Goal: Task Accomplishment & Management: Use online tool/utility

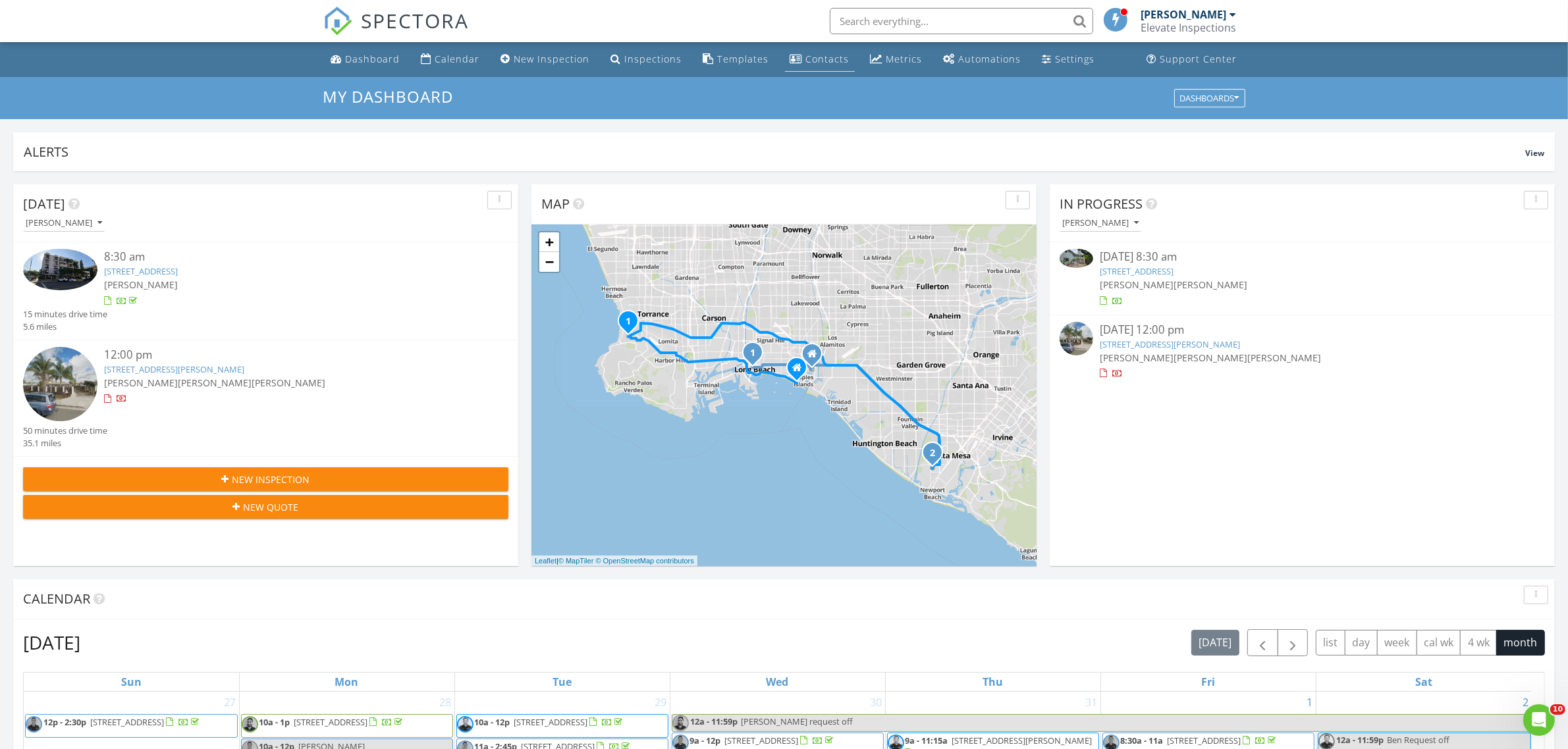
click at [808, 61] on div "Contacts" at bounding box center [828, 59] width 43 height 12
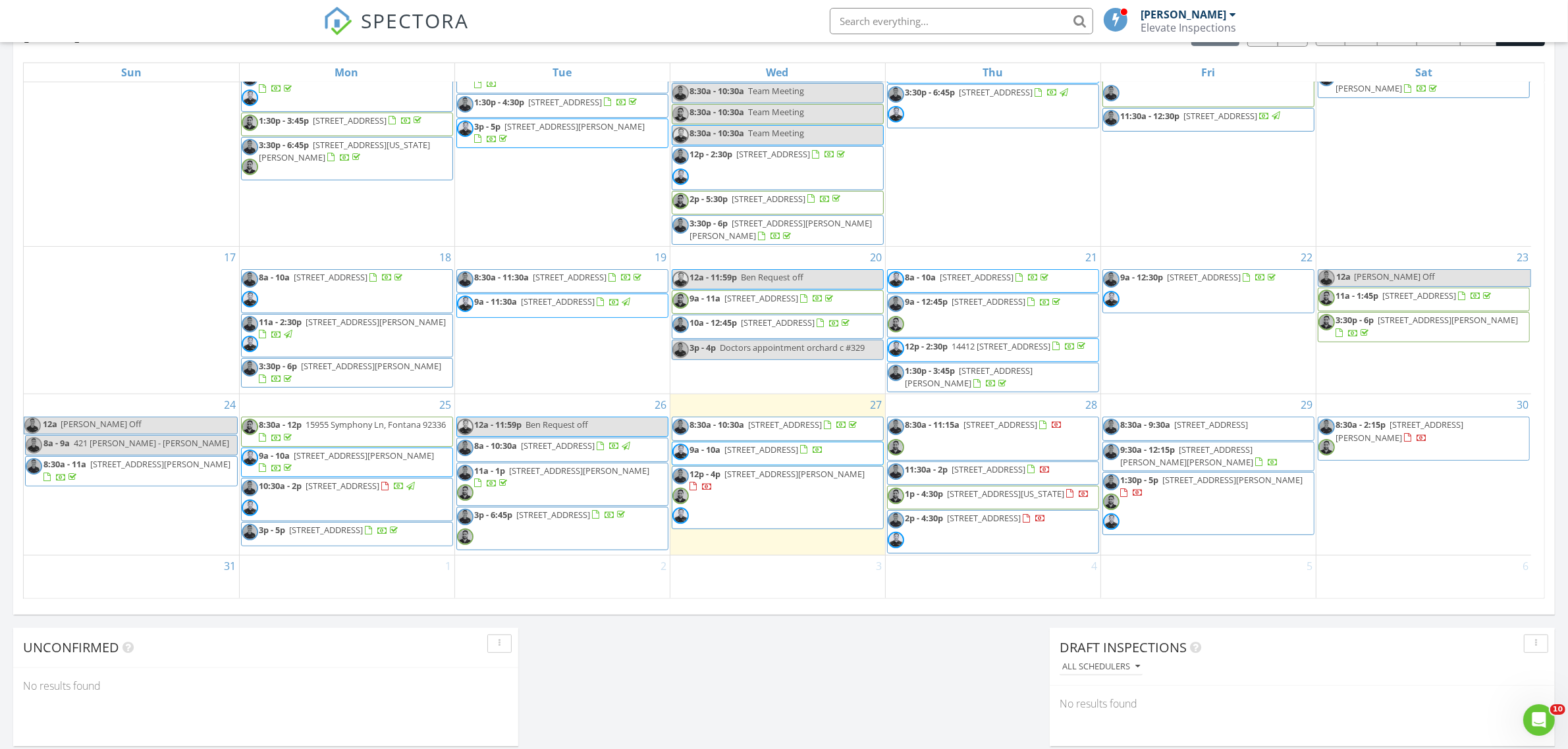
scroll to position [453, 0]
click at [1065, 491] on span "[STREET_ADDRESS][US_STATE]" at bounding box center [1007, 493] width 117 height 12
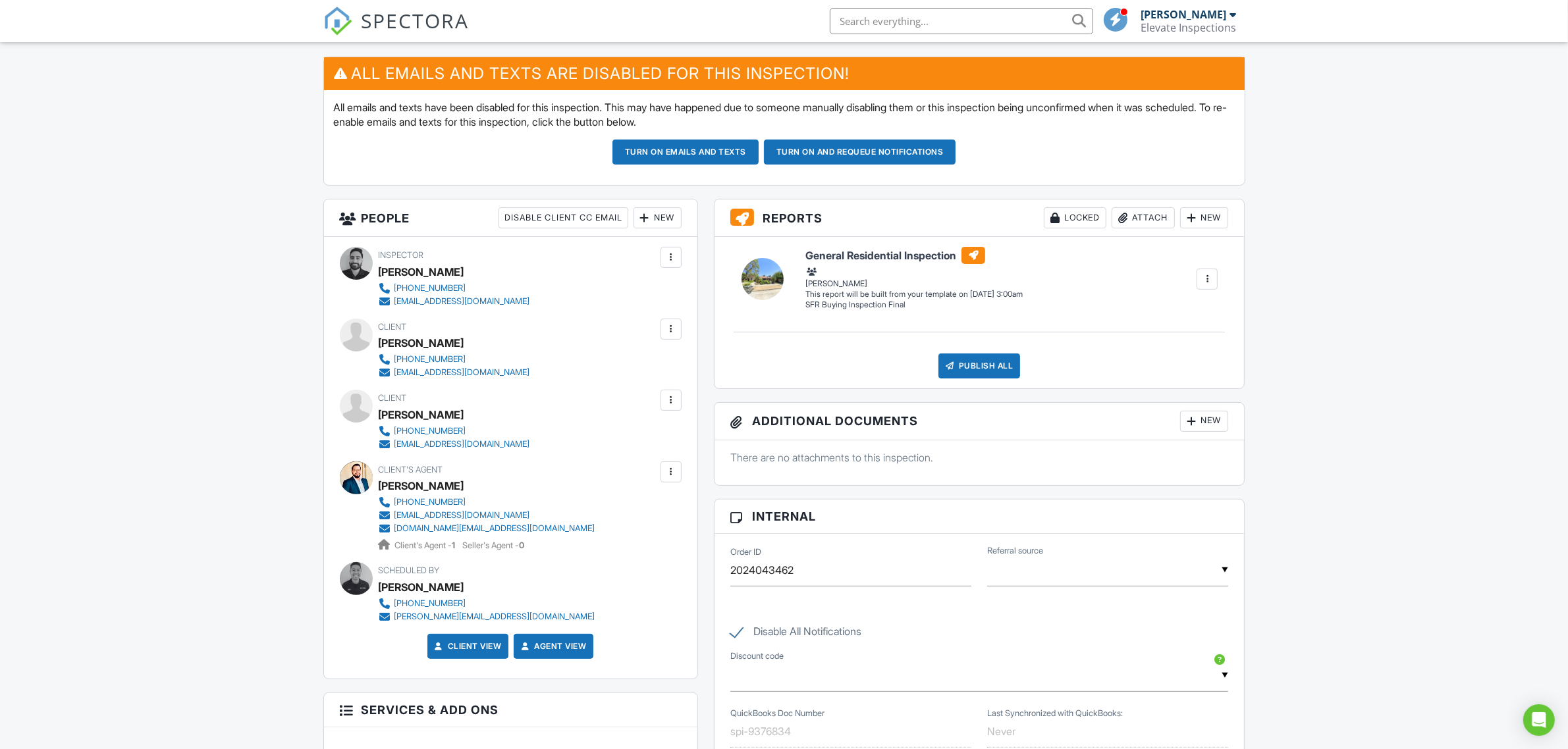
scroll to position [82, 0]
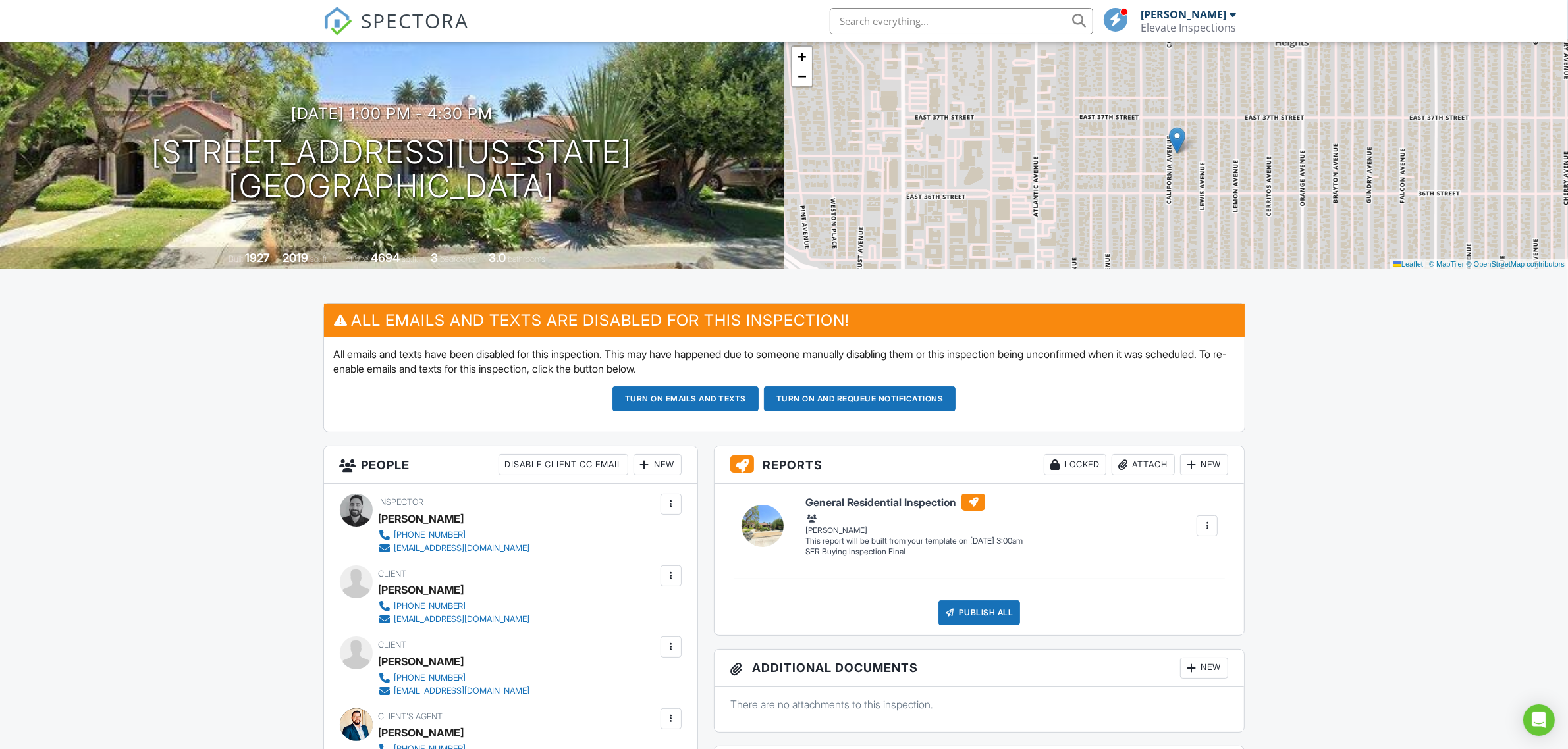
click at [943, 403] on button "Turn on and Requeue Notifications" at bounding box center [860, 399] width 193 height 25
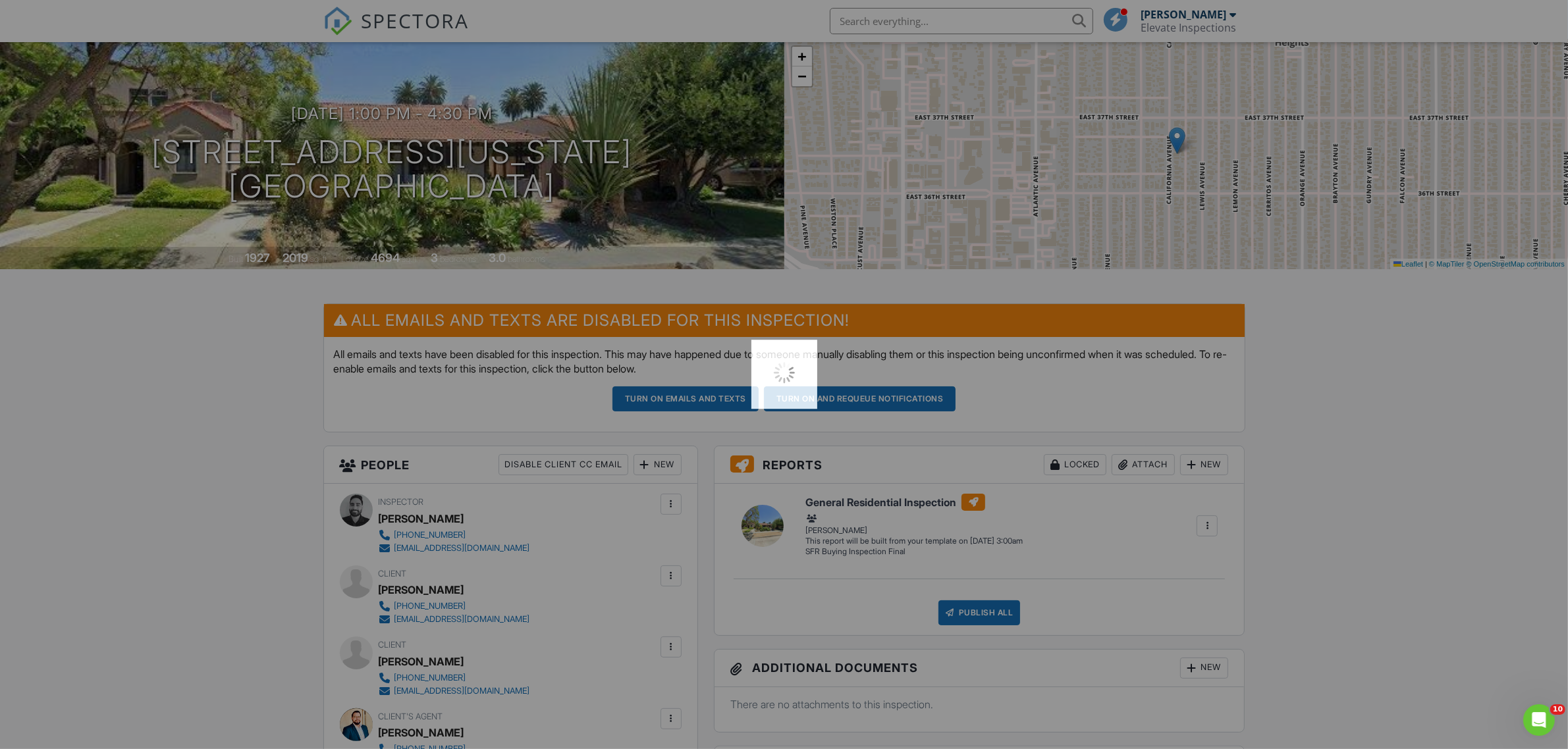
scroll to position [0, 0]
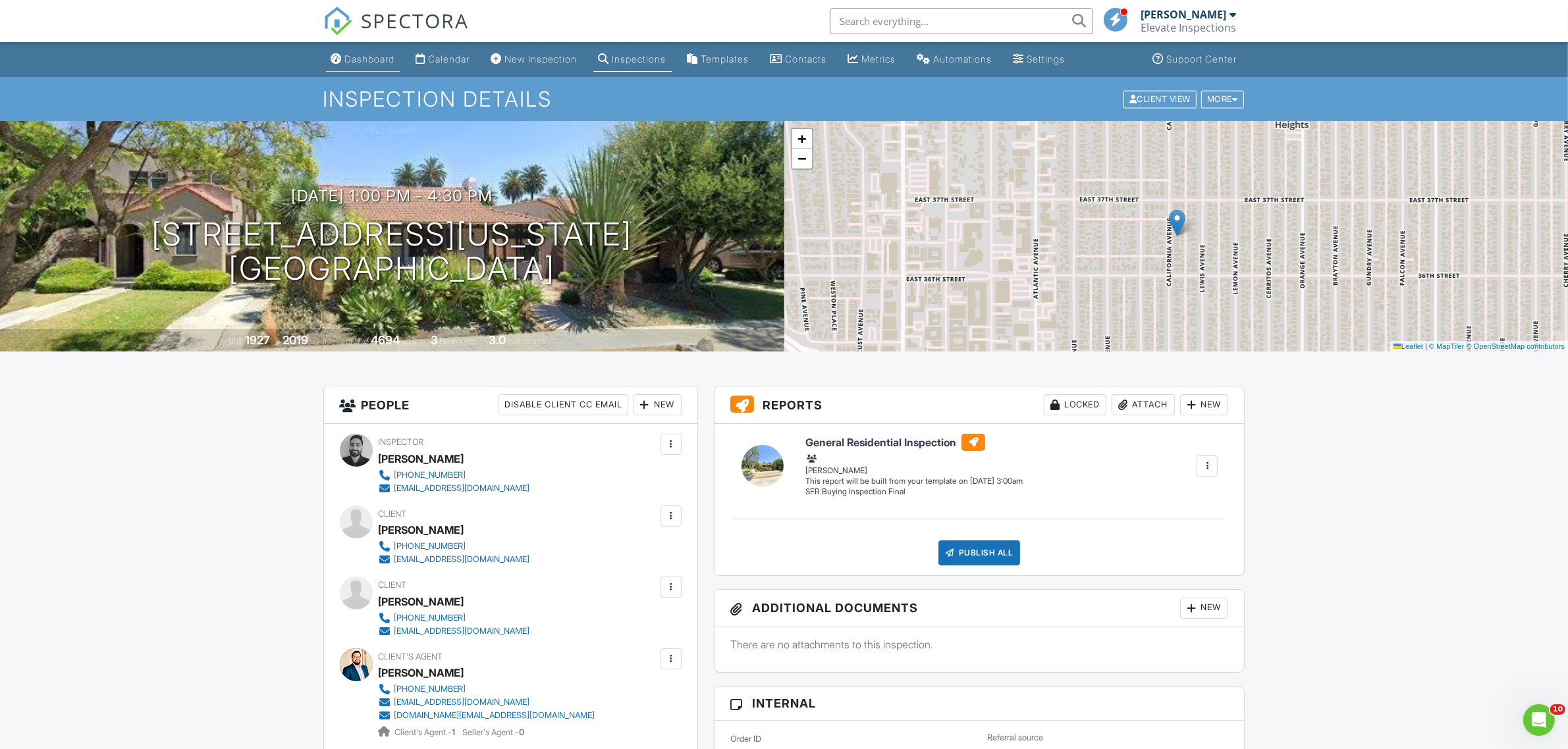
click at [353, 60] on div "Dashboard" at bounding box center [370, 59] width 50 height 12
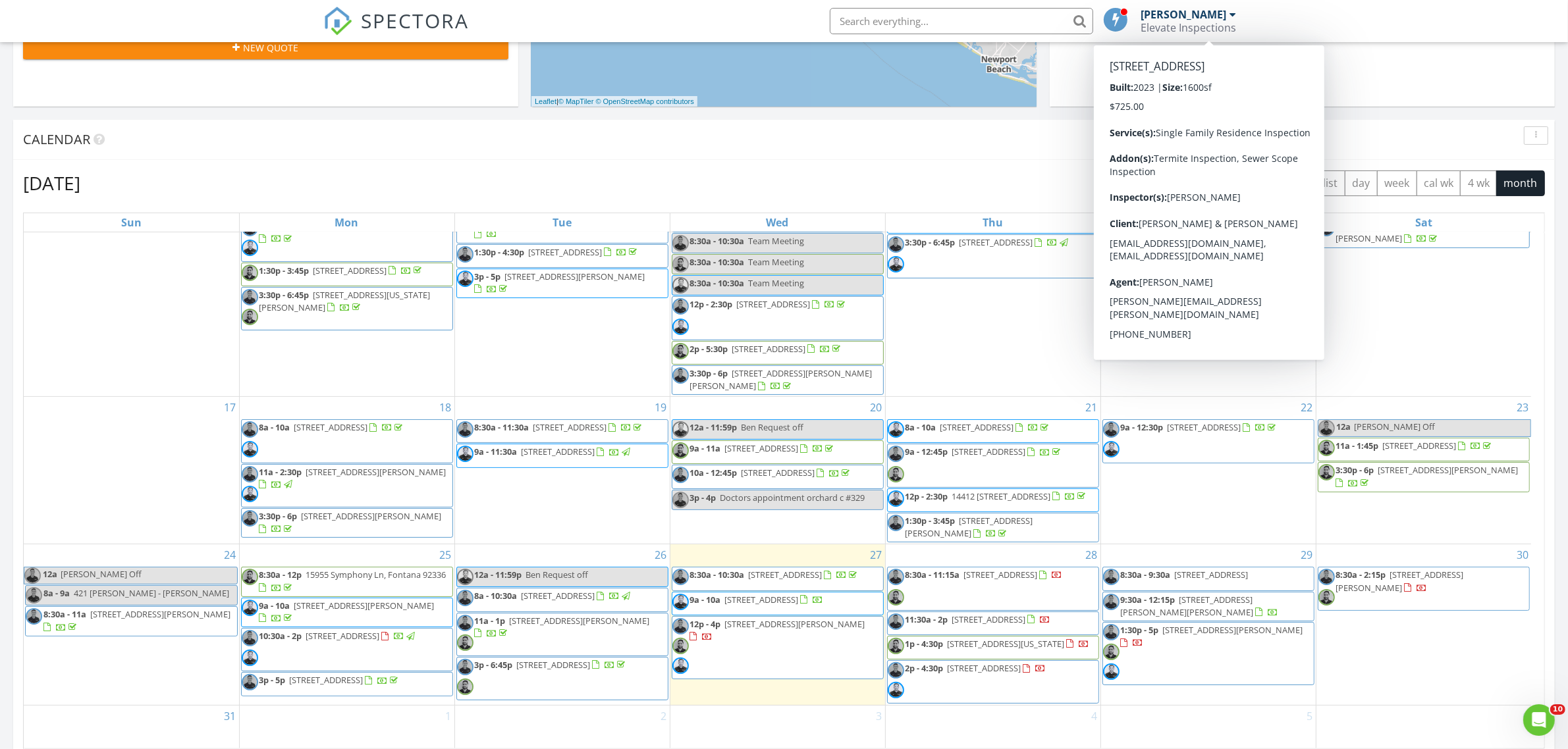
scroll to position [493, 0]
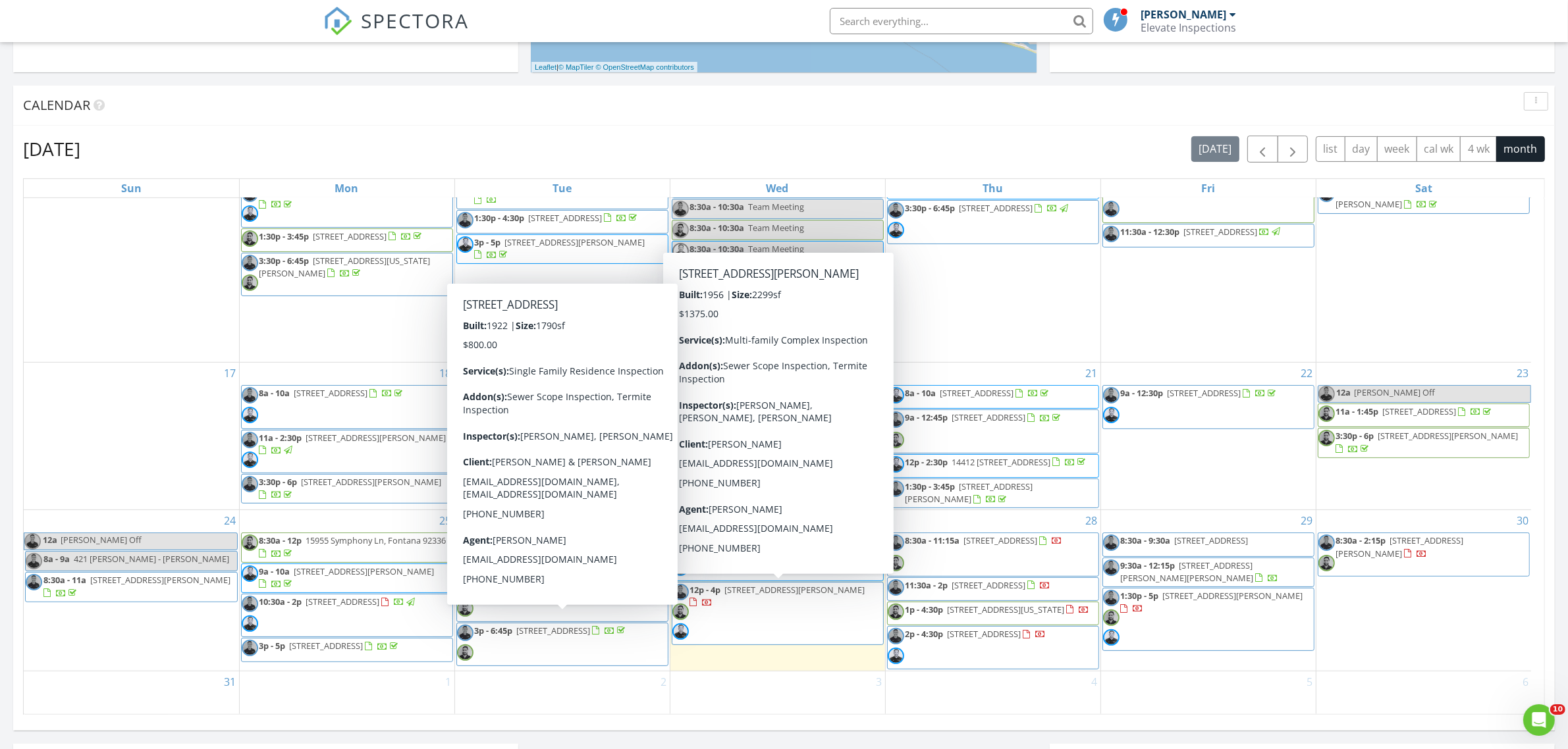
click at [749, 630] on span "12p - 4p 2028 Wallace Ave , Costa Mesa 92627" at bounding box center [778, 614] width 211 height 60
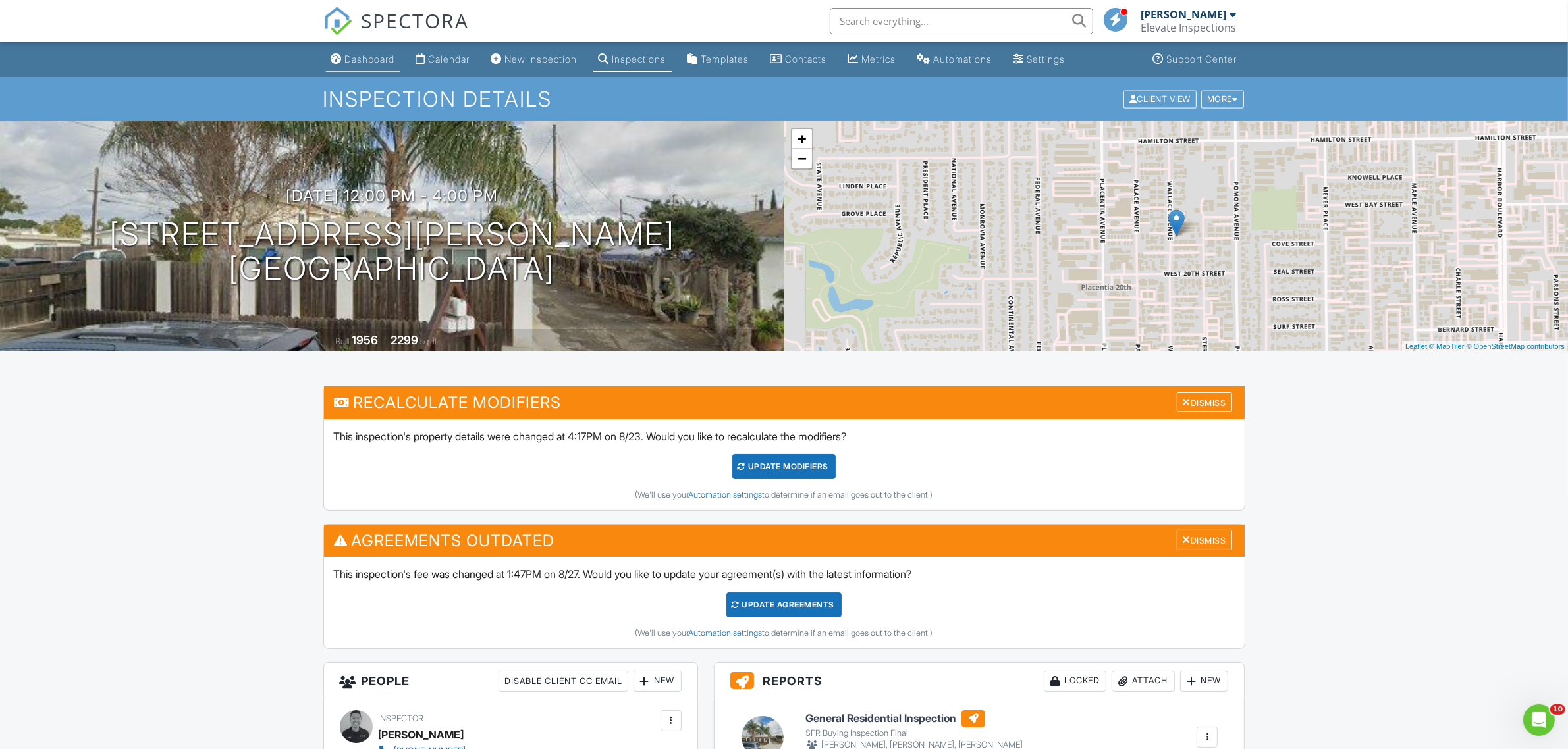
click at [377, 53] on div "Dashboard" at bounding box center [370, 59] width 50 height 12
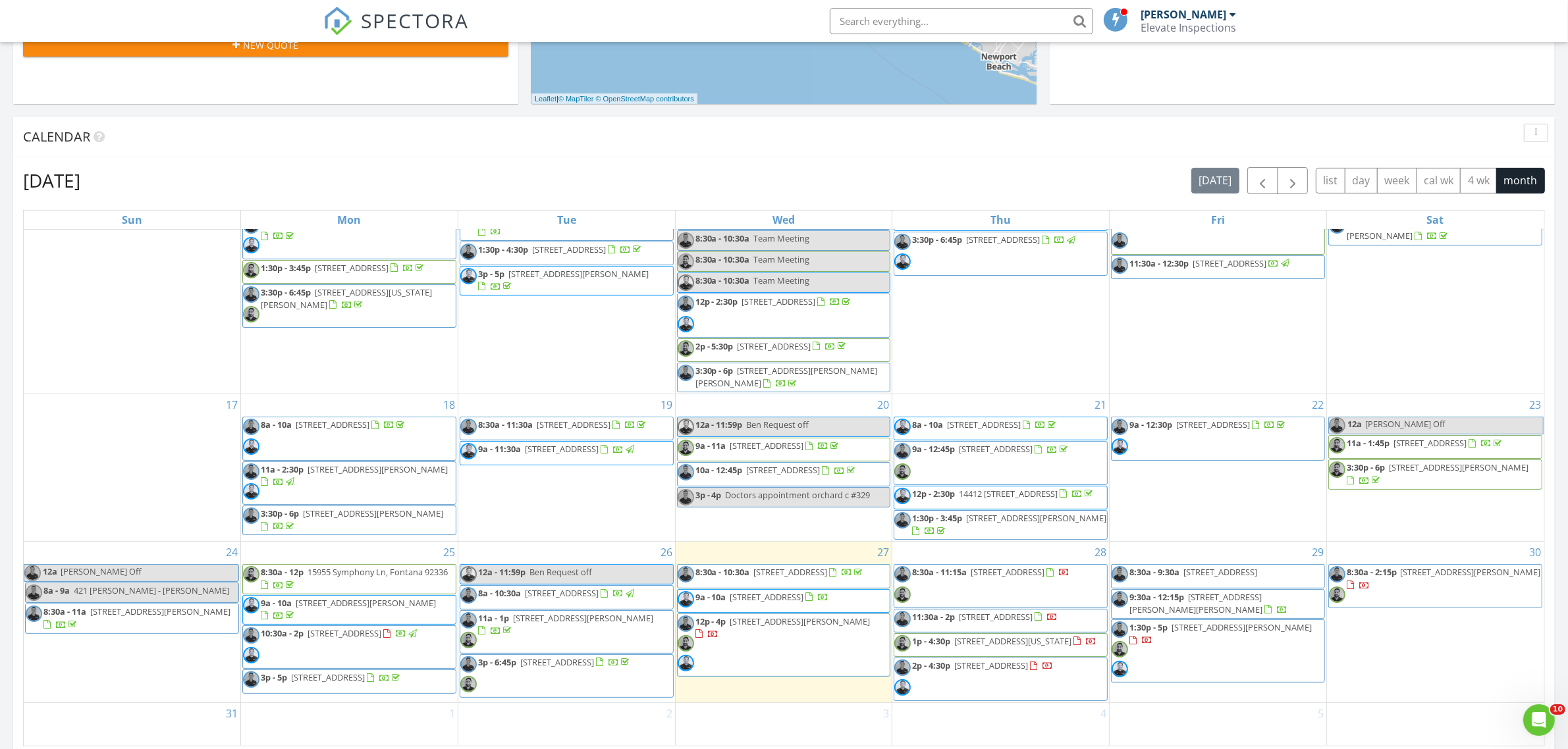
scroll to position [453, 0]
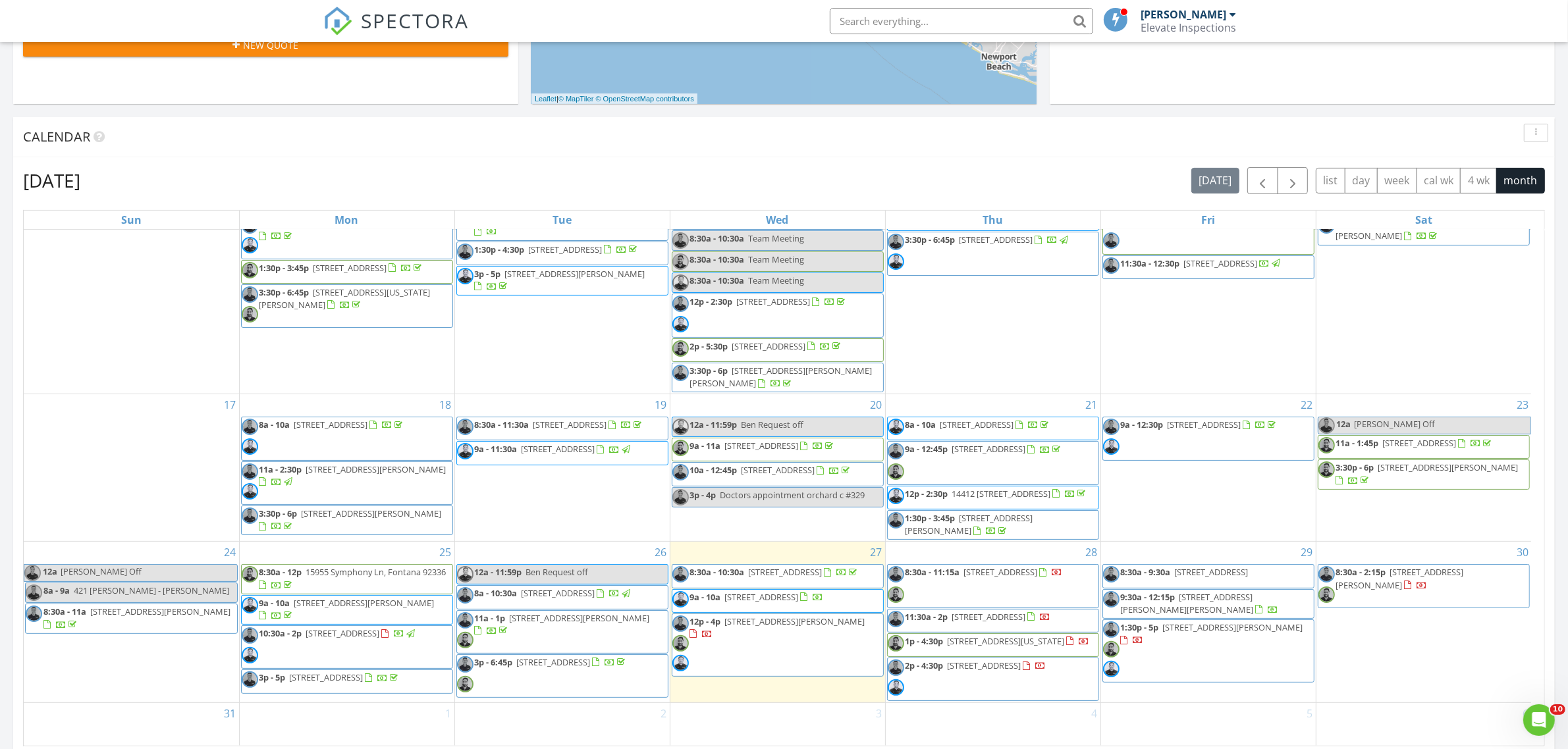
click at [1026, 611] on span "6020 Seabluff Dr 409 409, Playa Vista 90094" at bounding box center [990, 617] width 74 height 12
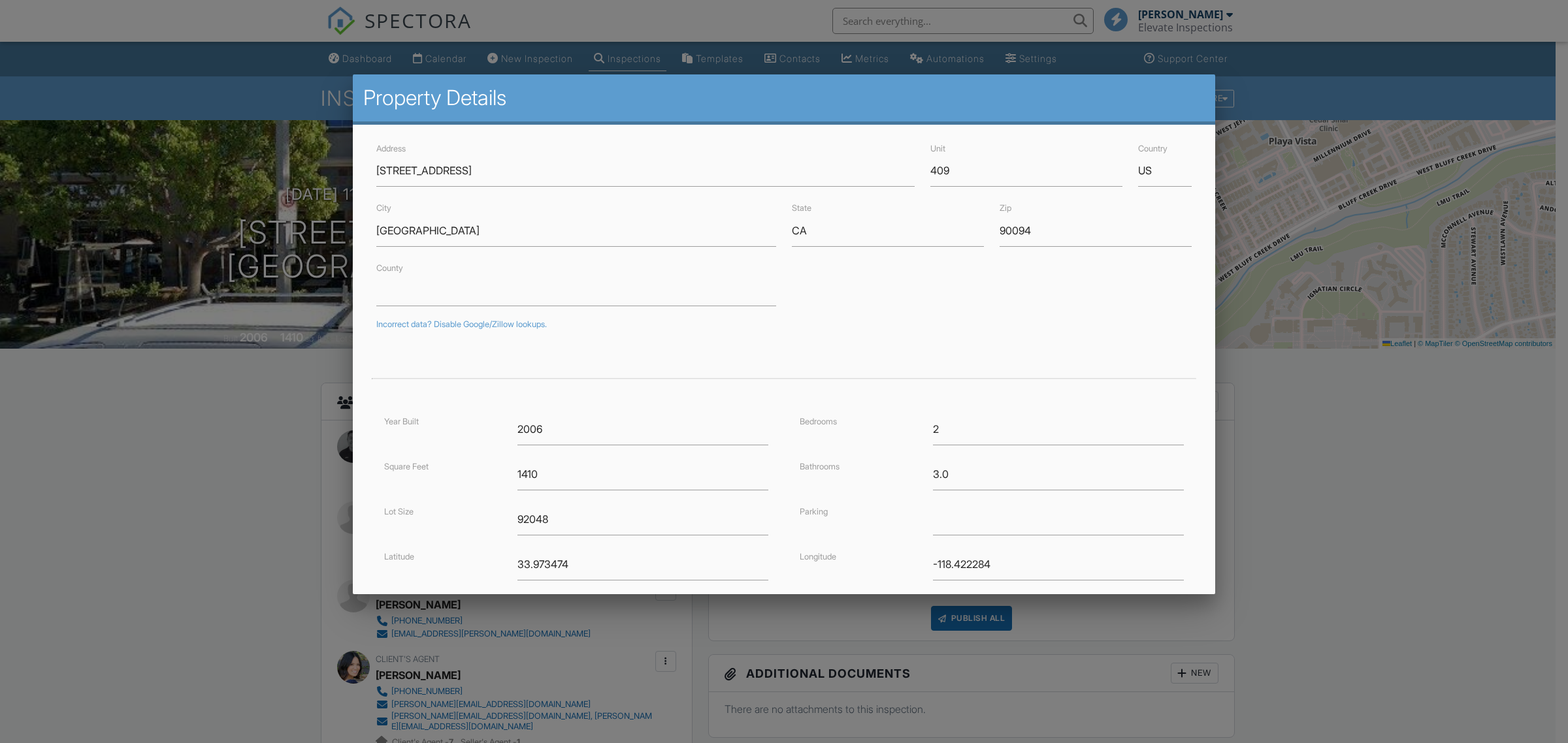
click at [510, 171] on input "6020 Seabluff Dr 409" at bounding box center [645, 171] width 538 height 32
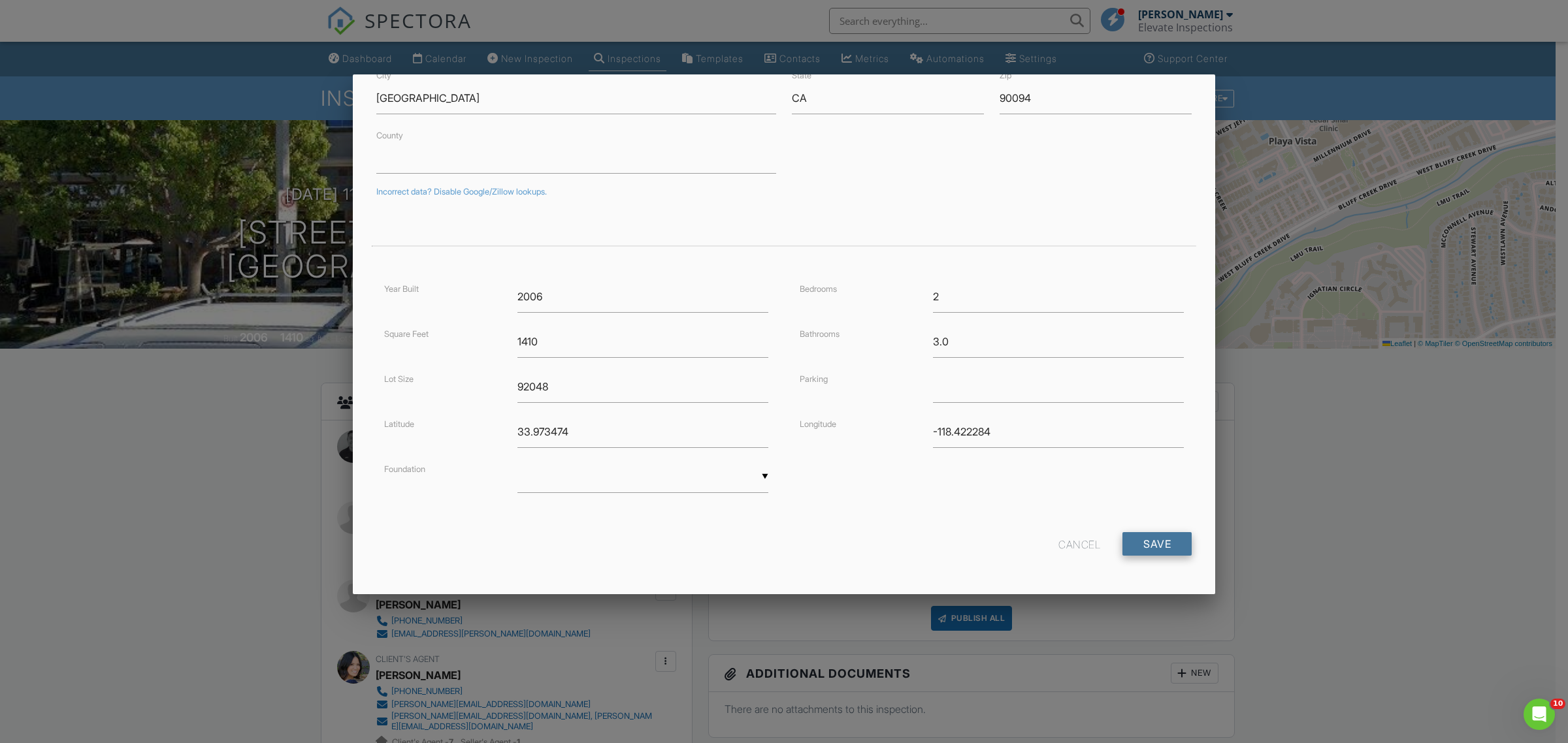
type input "6020 Seabluff Dr"
click at [1144, 545] on input "Save" at bounding box center [1156, 544] width 70 height 24
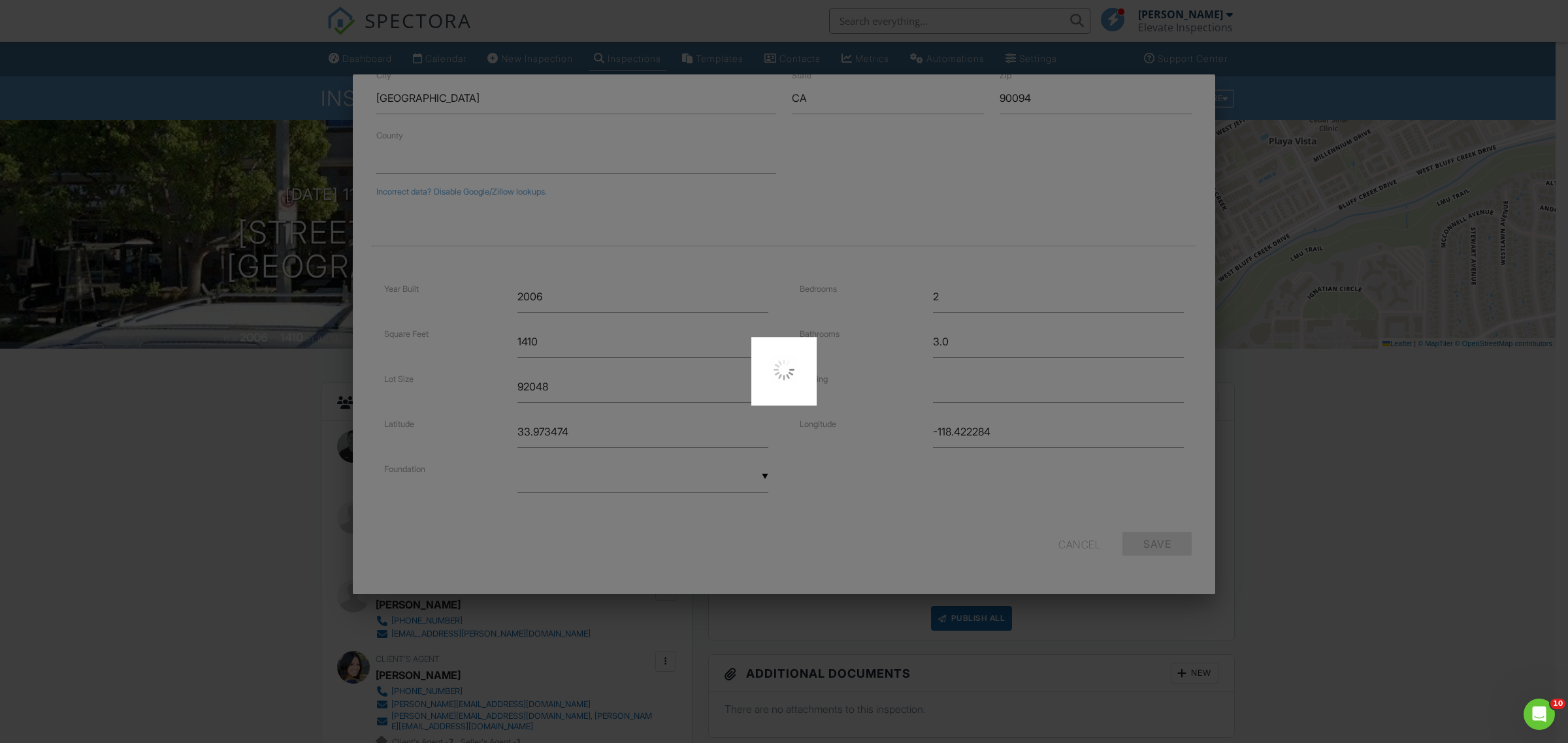
type input "33.9734736"
type input "-118.4222843"
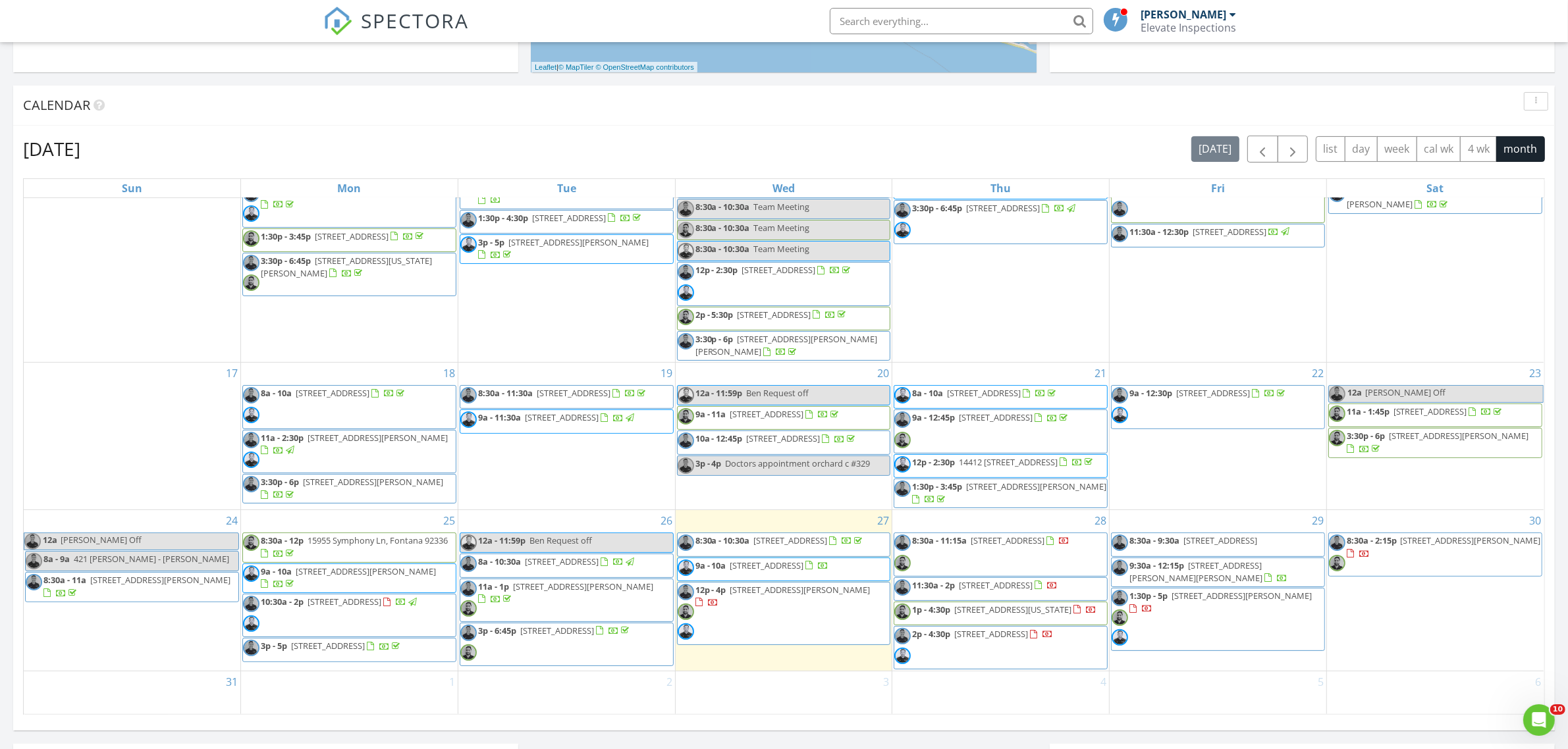
scroll to position [453, 0]
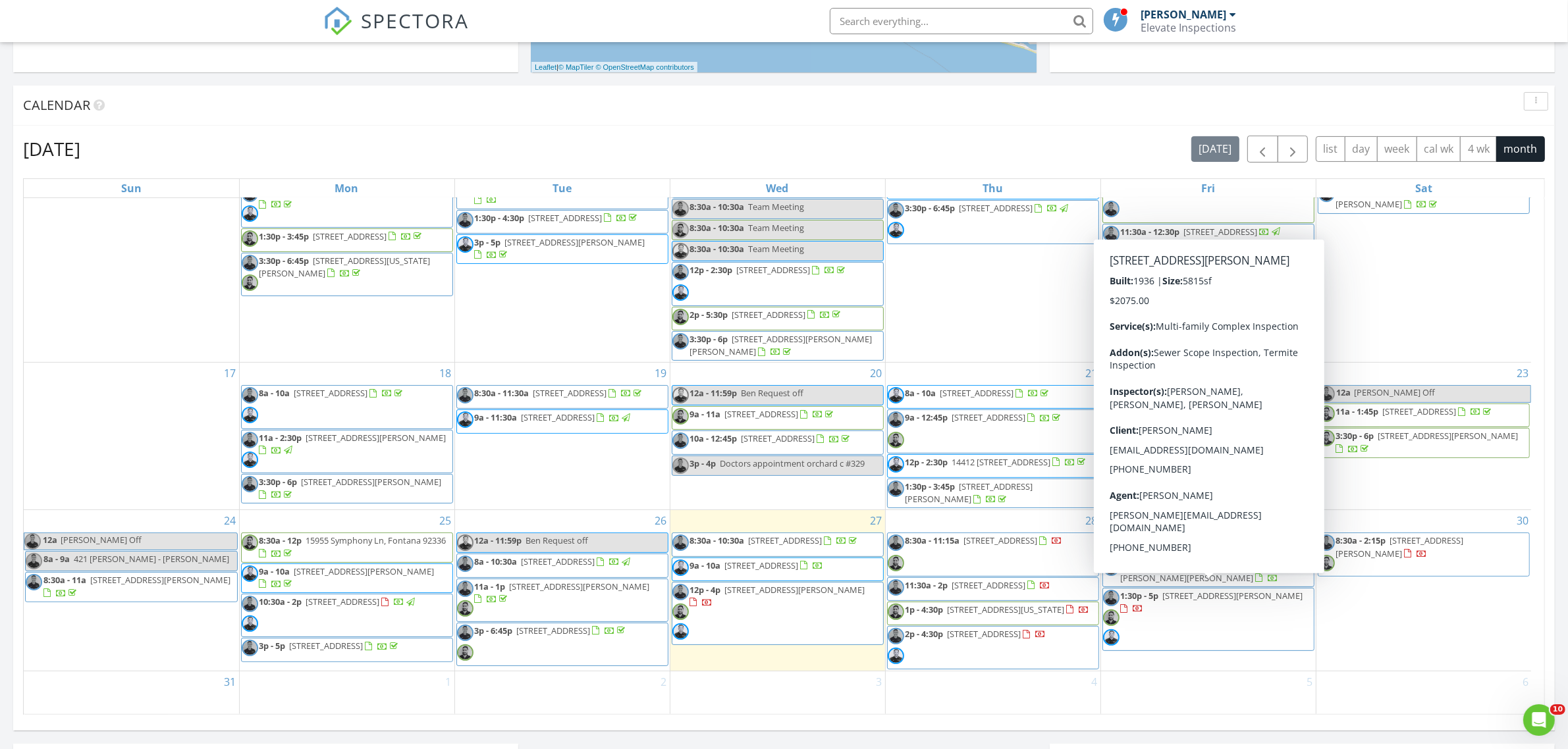
click at [1467, 657] on div "30 8:30a - 2:15p [STREET_ADDRESS][PERSON_NAME]" at bounding box center [1425, 590] width 216 height 161
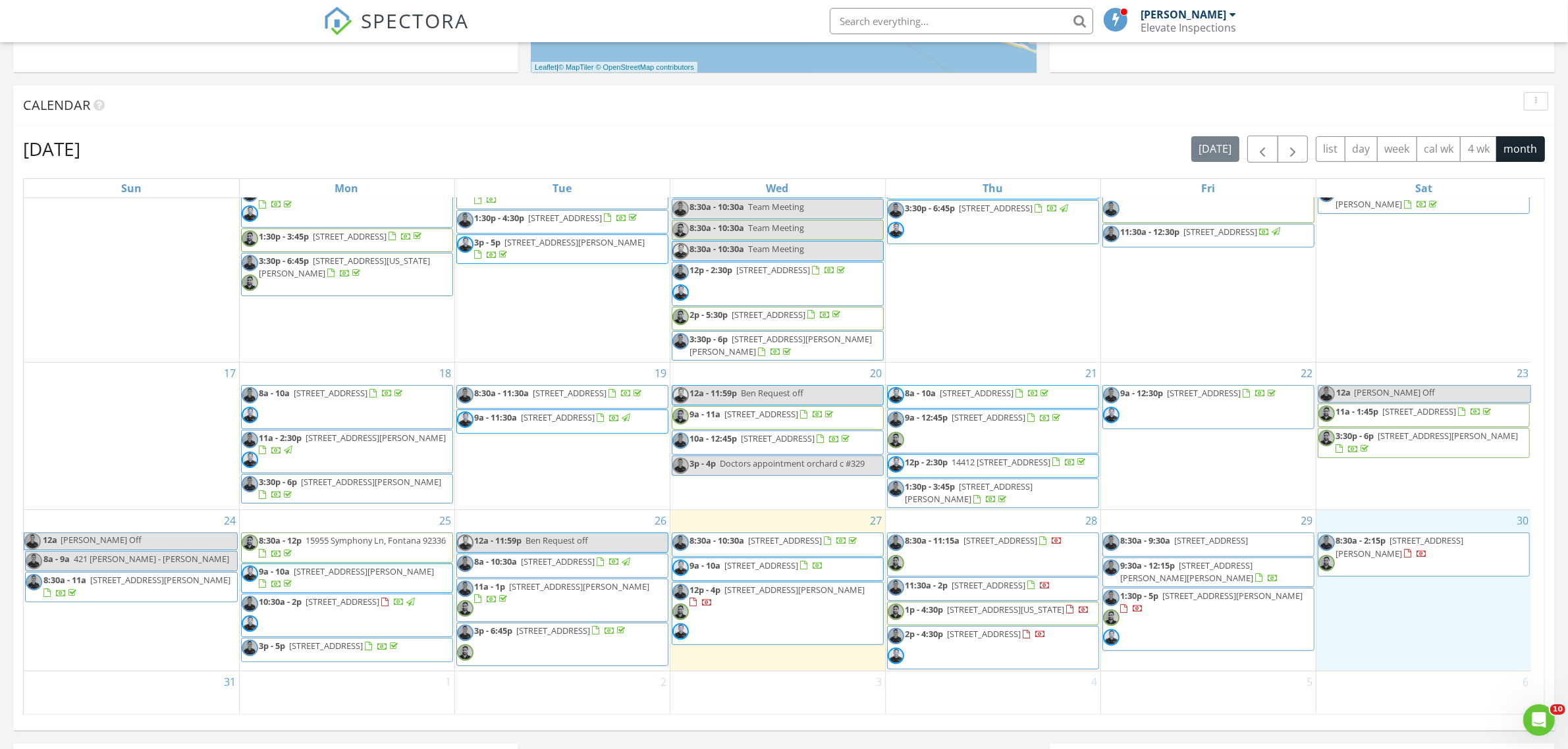
click at [1496, 545] on span "8:30a - 2:15p [STREET_ADDRESS][PERSON_NAME]" at bounding box center [1424, 553] width 212 height 39
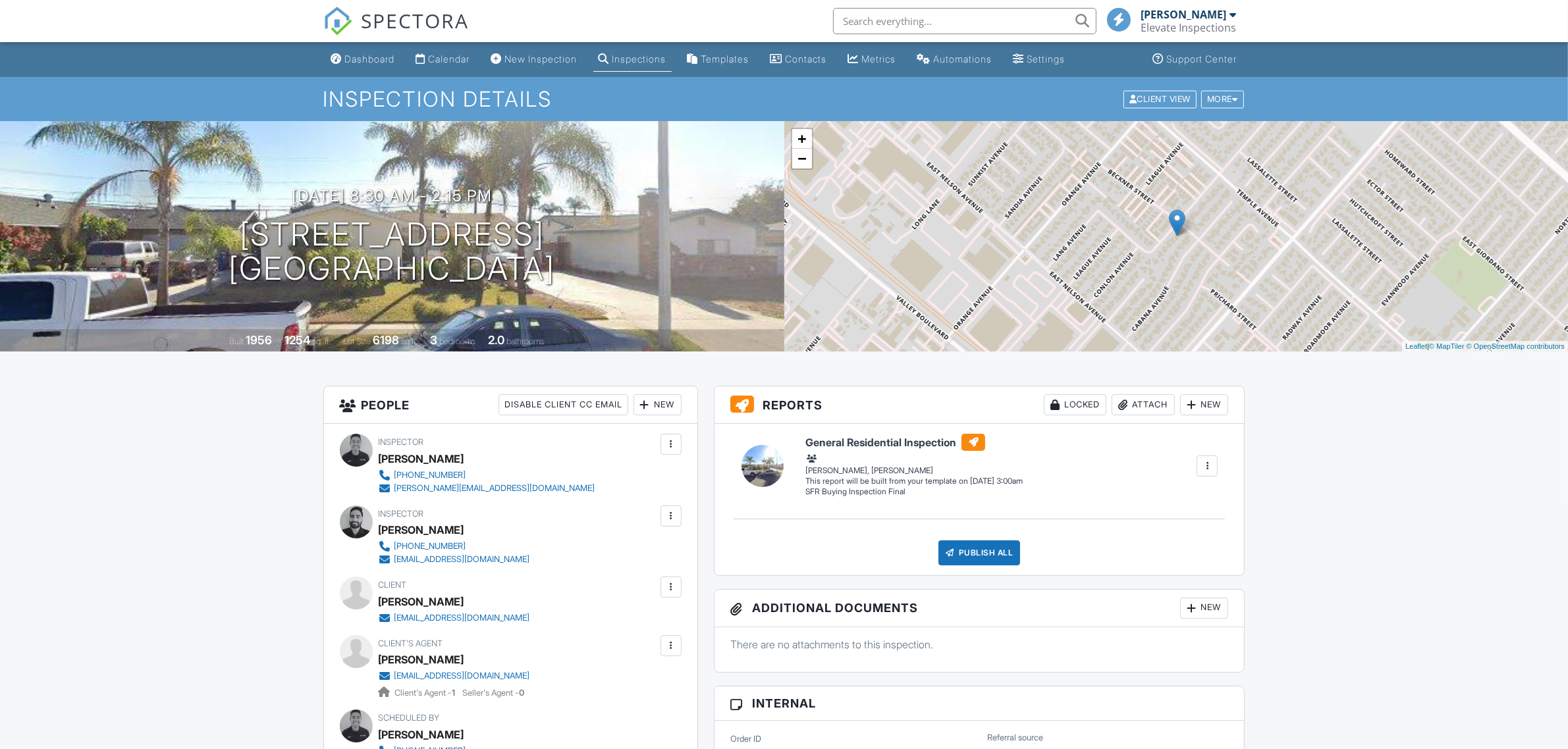
click at [670, 517] on div at bounding box center [671, 516] width 13 height 13
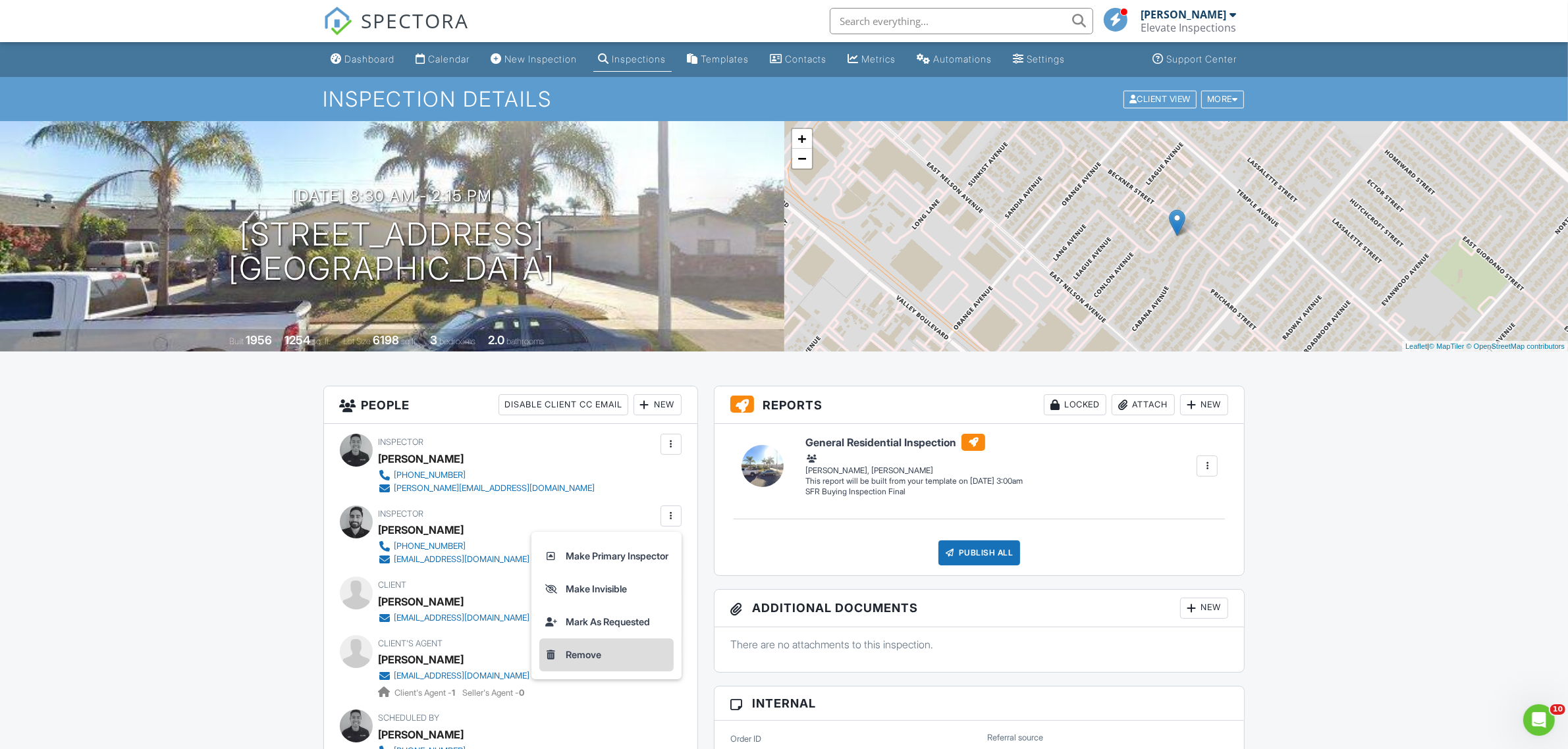
click at [630, 658] on li "Remove" at bounding box center [606, 655] width 134 height 33
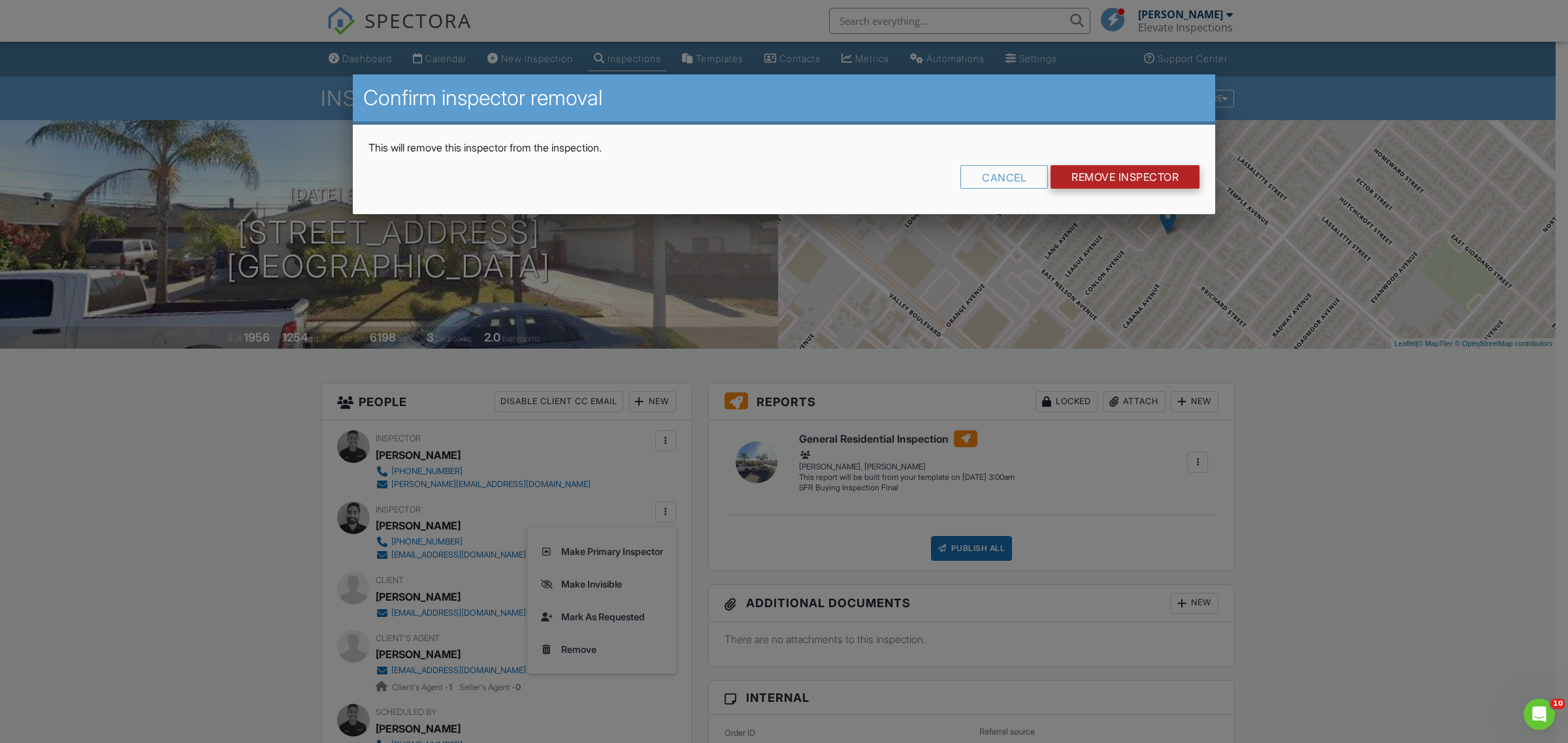
click at [1082, 178] on input "Remove Inspector" at bounding box center [1124, 176] width 149 height 24
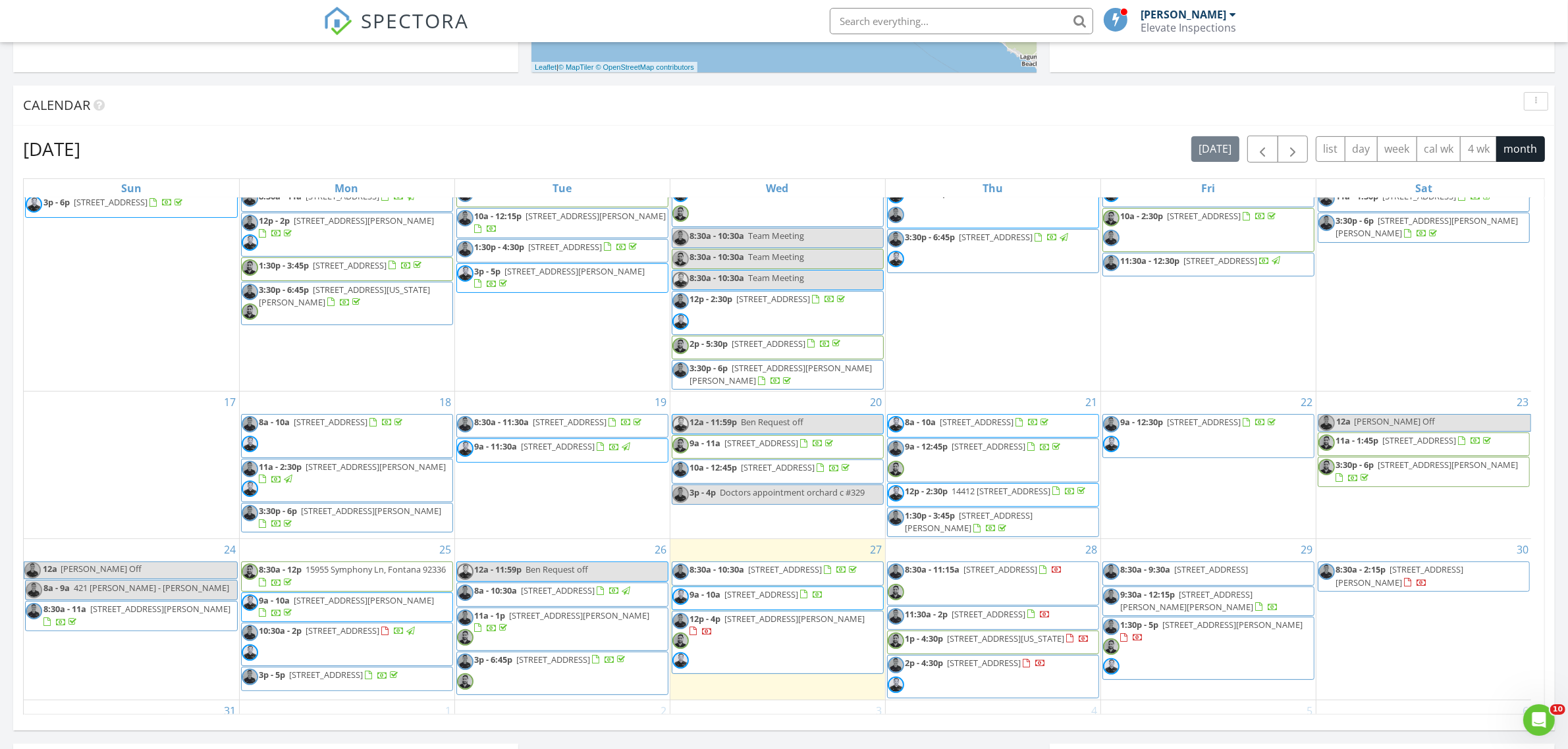
scroll to position [453, 0]
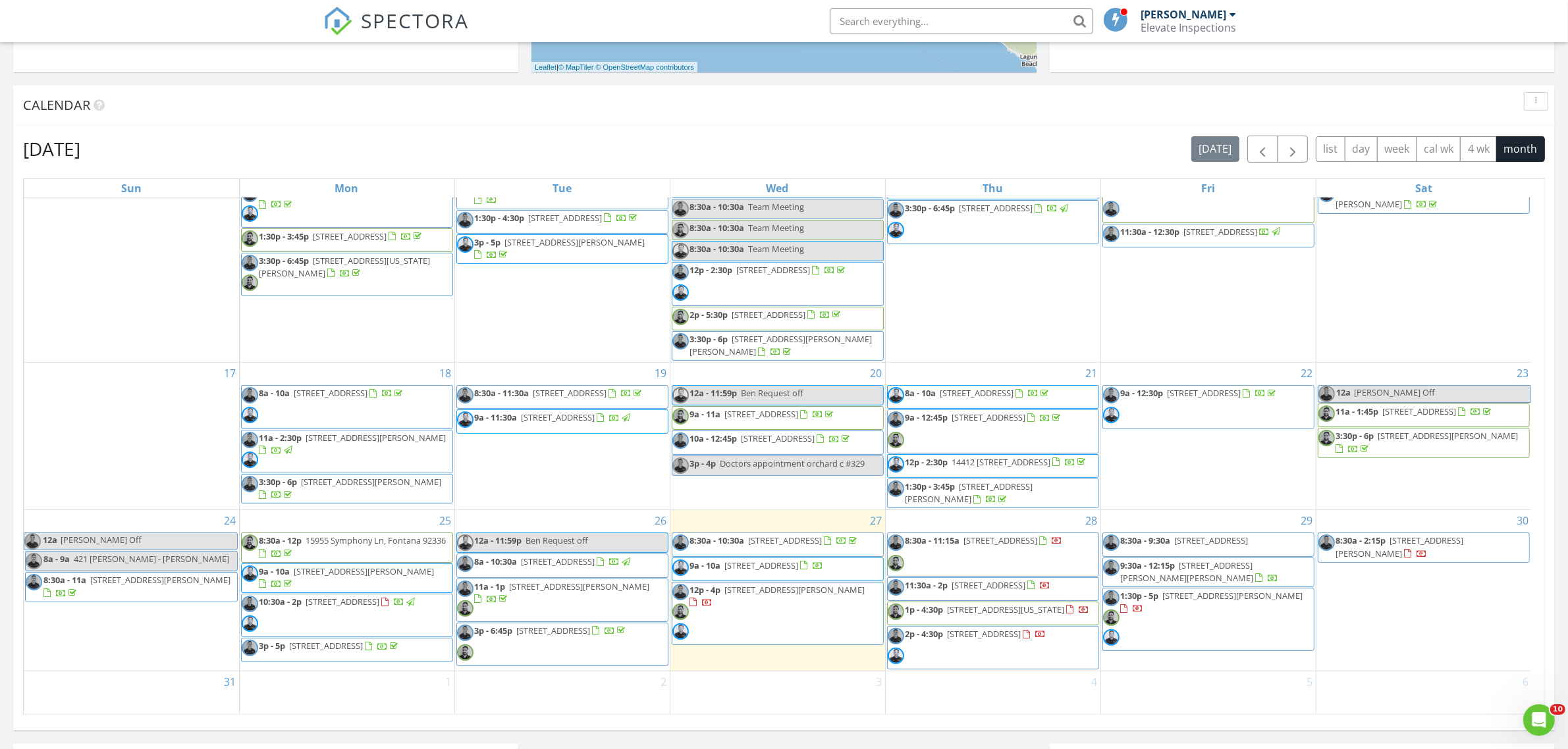
click at [1419, 597] on div "30 8:30a - 2:15p 432 Tonopah Ave, La Puente 91744" at bounding box center [1425, 590] width 216 height 161
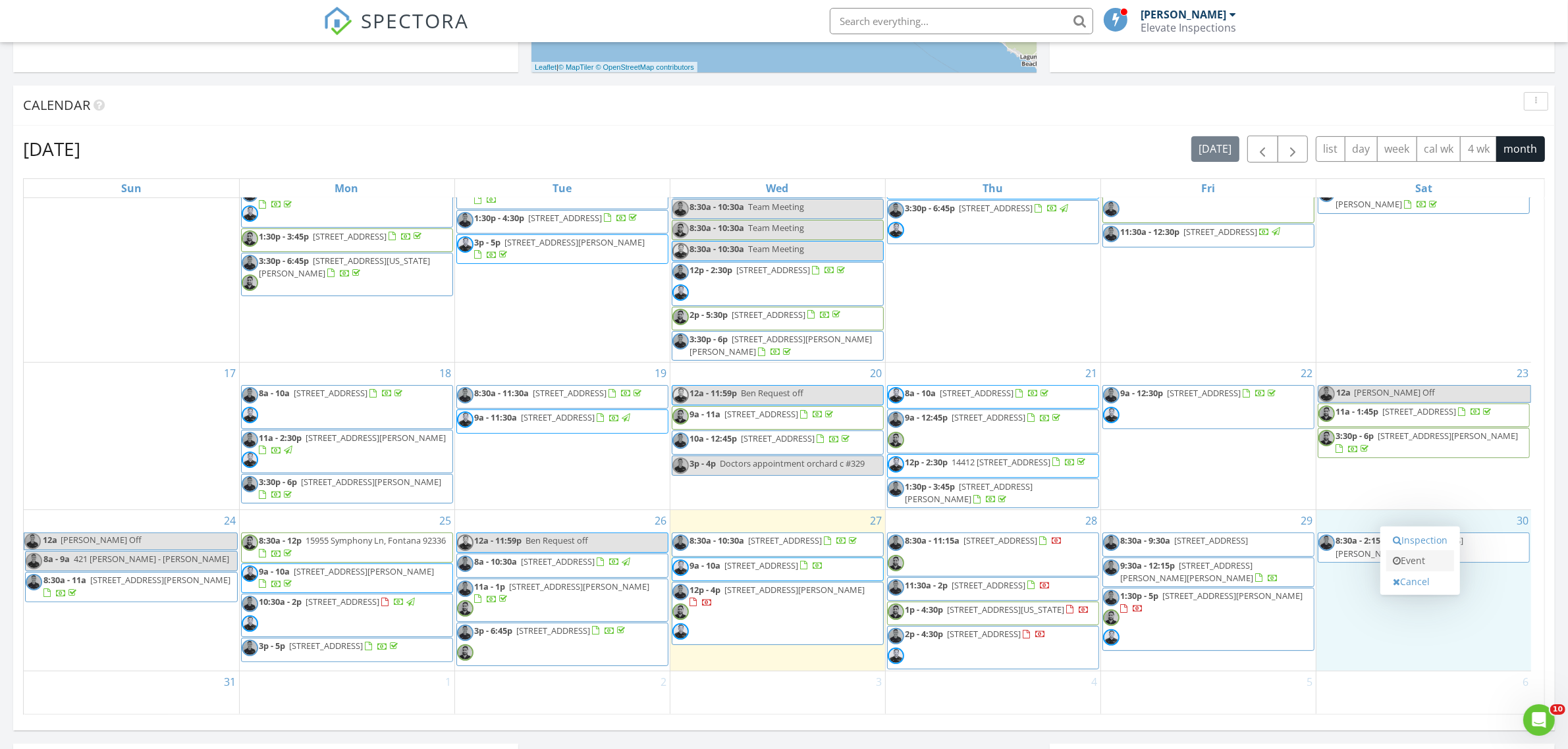
click at [1417, 567] on link "Event" at bounding box center [1420, 560] width 68 height 21
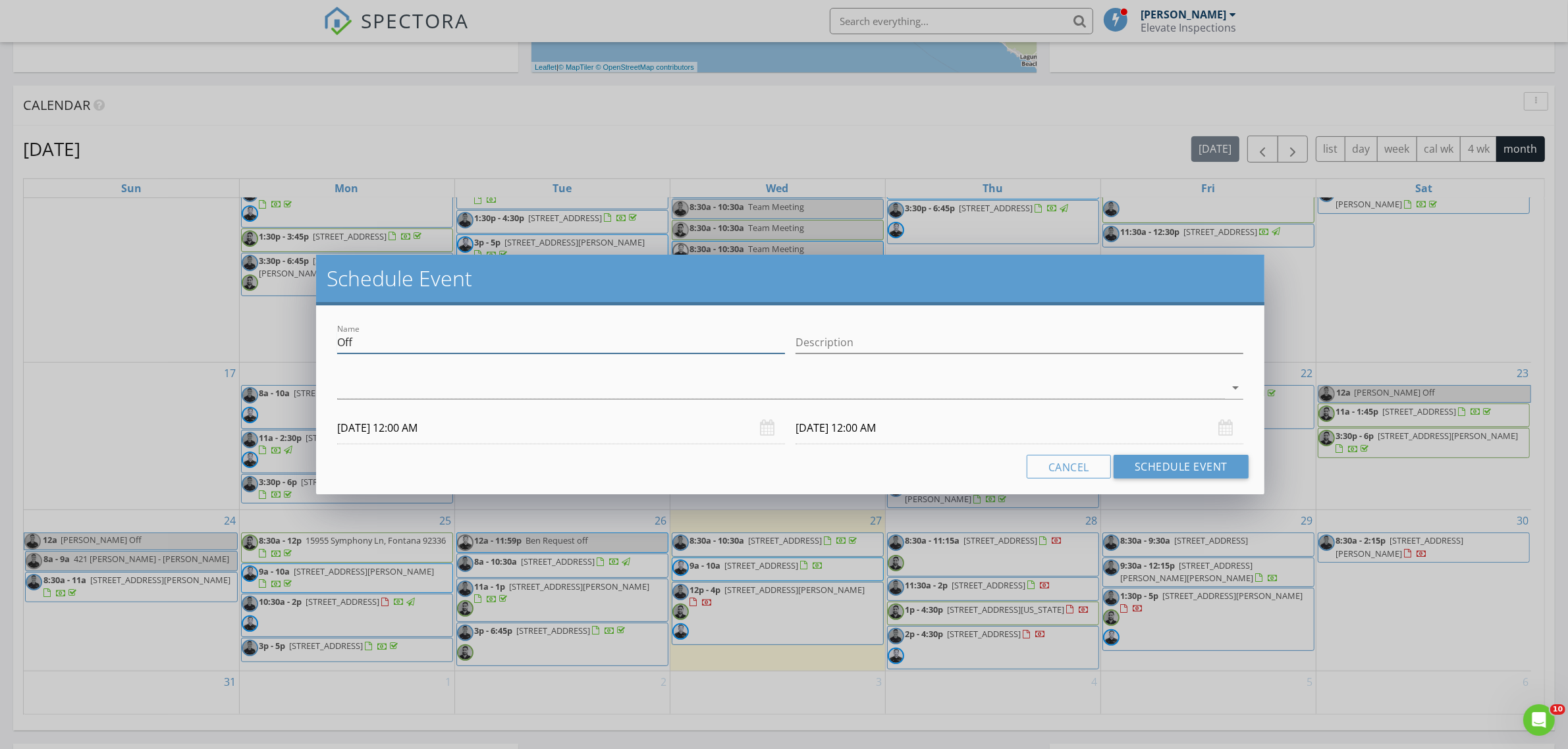
click at [339, 339] on input "Off" at bounding box center [561, 343] width 448 height 22
type input "Walter Off"
click at [862, 433] on input "08/31/2025 12:00 AM" at bounding box center [1020, 428] width 448 height 32
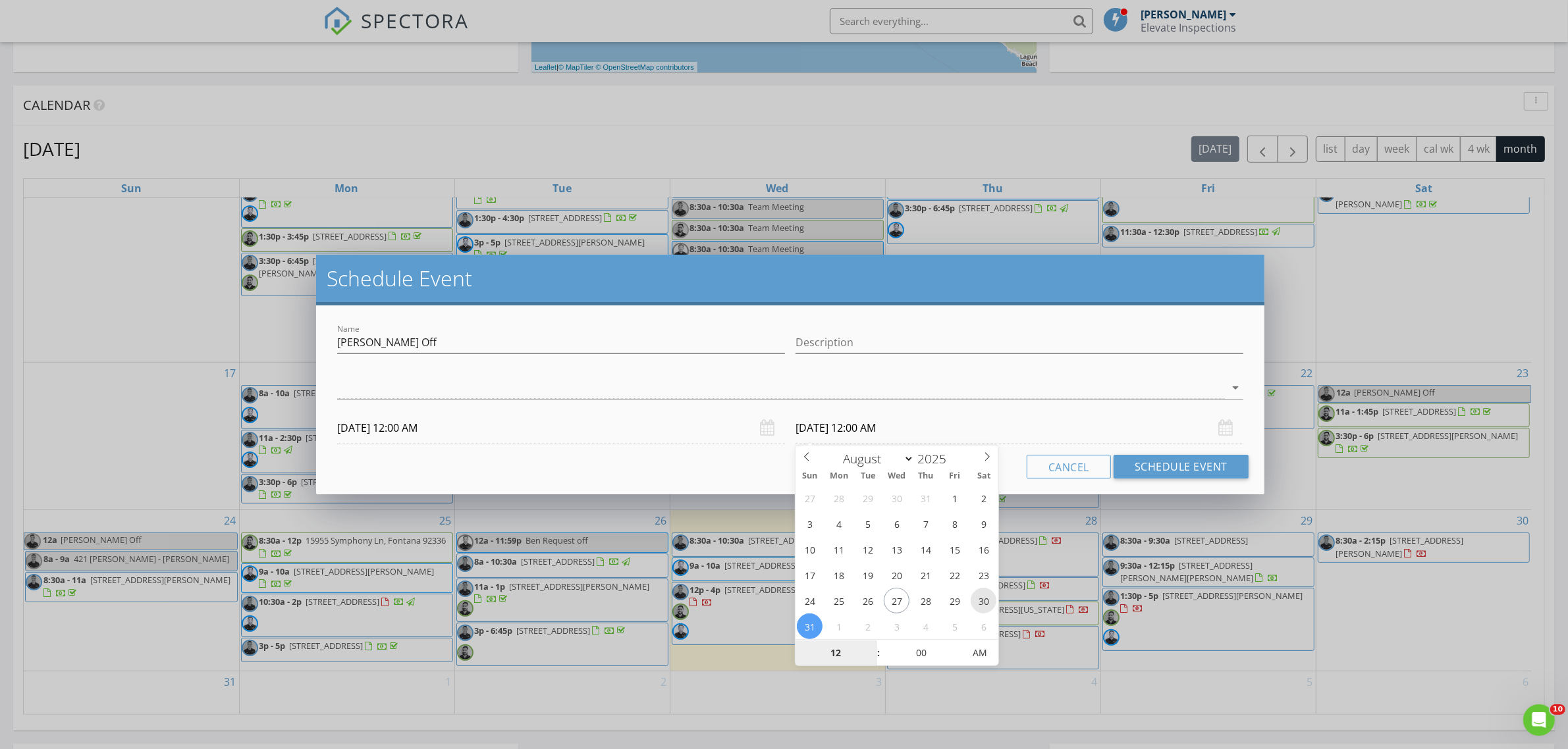
type input "08/30/2025 12:00 AM"
type input "11"
type input "08/30/2025 11:00 AM"
type input "59"
type input "08/30/2025 11:59 PM"
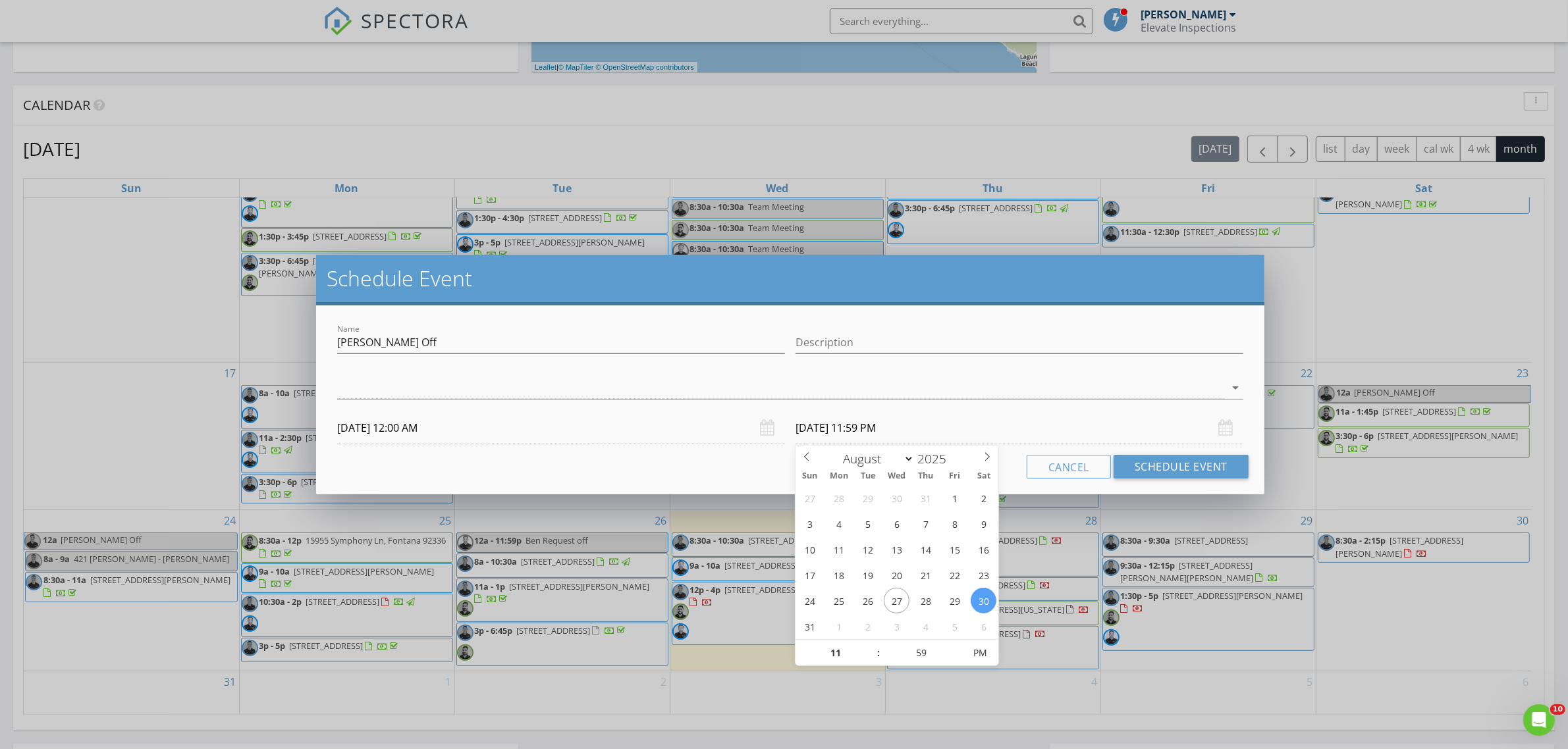
click at [725, 462] on div "Cancel Schedule Event" at bounding box center [790, 466] width 916 height 24
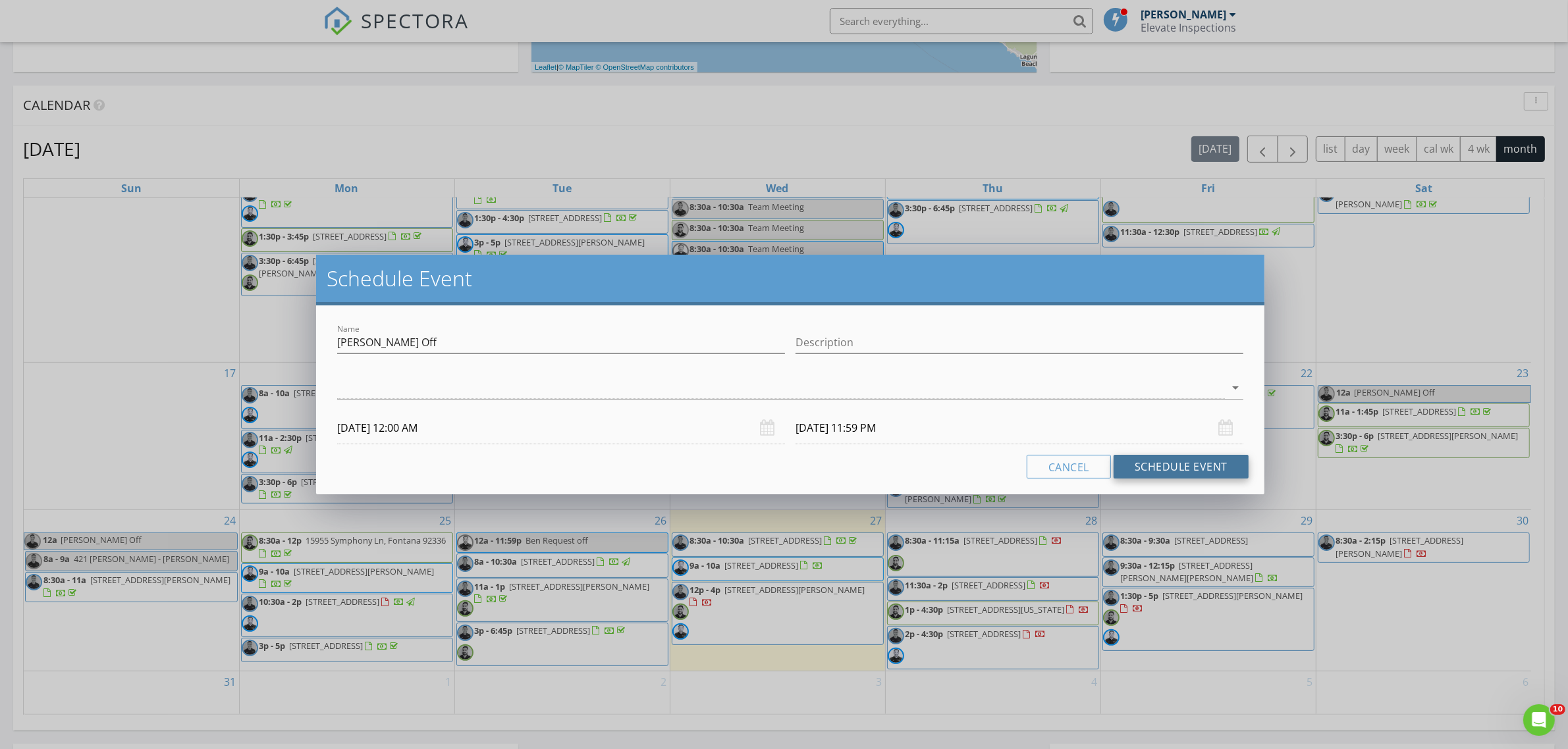
click at [1177, 467] on button "Schedule Event" at bounding box center [1181, 466] width 135 height 24
click at [1198, 461] on button "Schedule Event" at bounding box center [1181, 466] width 135 height 24
click at [552, 395] on div at bounding box center [781, 388] width 888 height 22
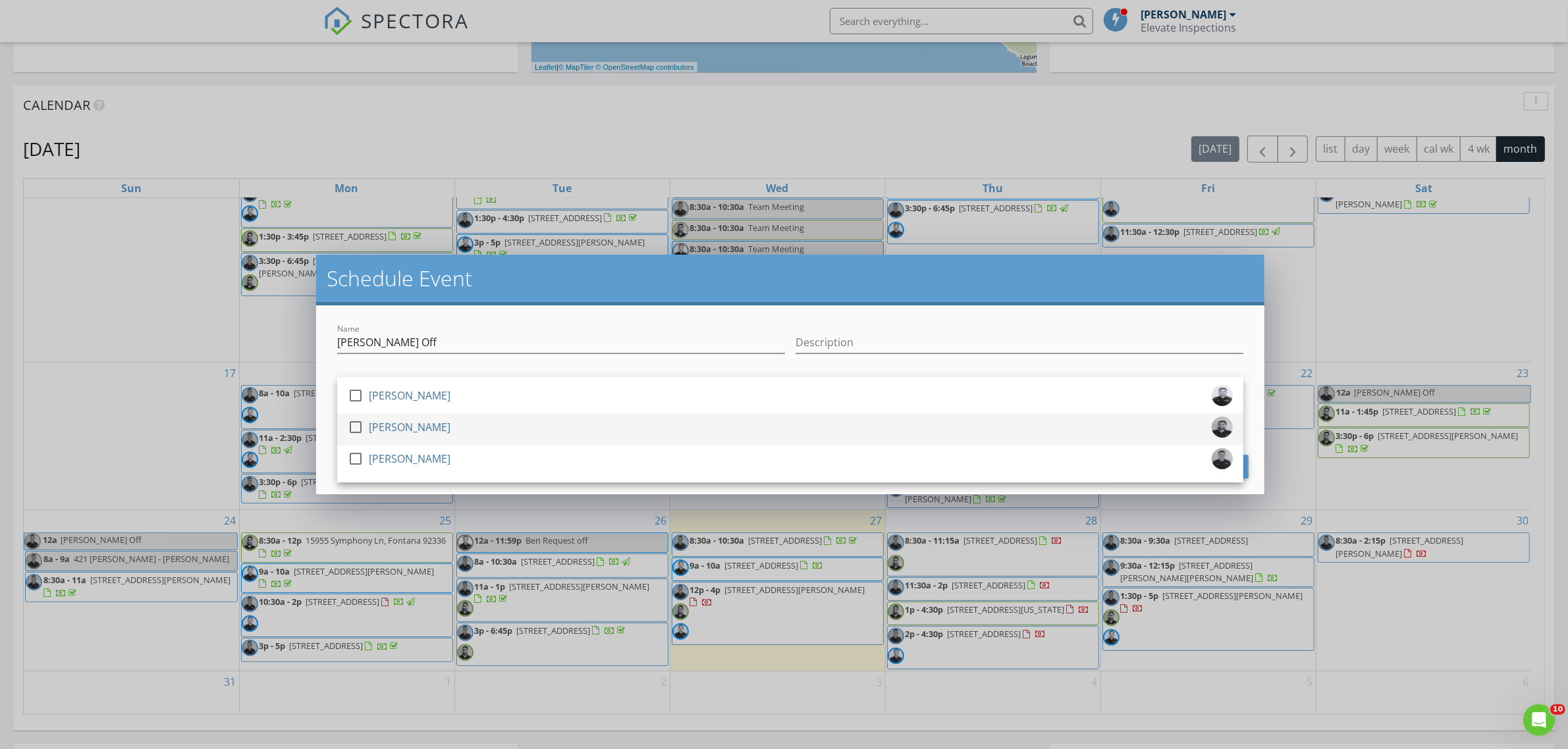
click at [542, 416] on div "check_box_outline_blank Walter Jimenez" at bounding box center [790, 430] width 885 height 26
click at [325, 416] on div "Name Walter Off Description check_box_outline_blank Ben Min check_box Walter Ji…" at bounding box center [791, 400] width 949 height 189
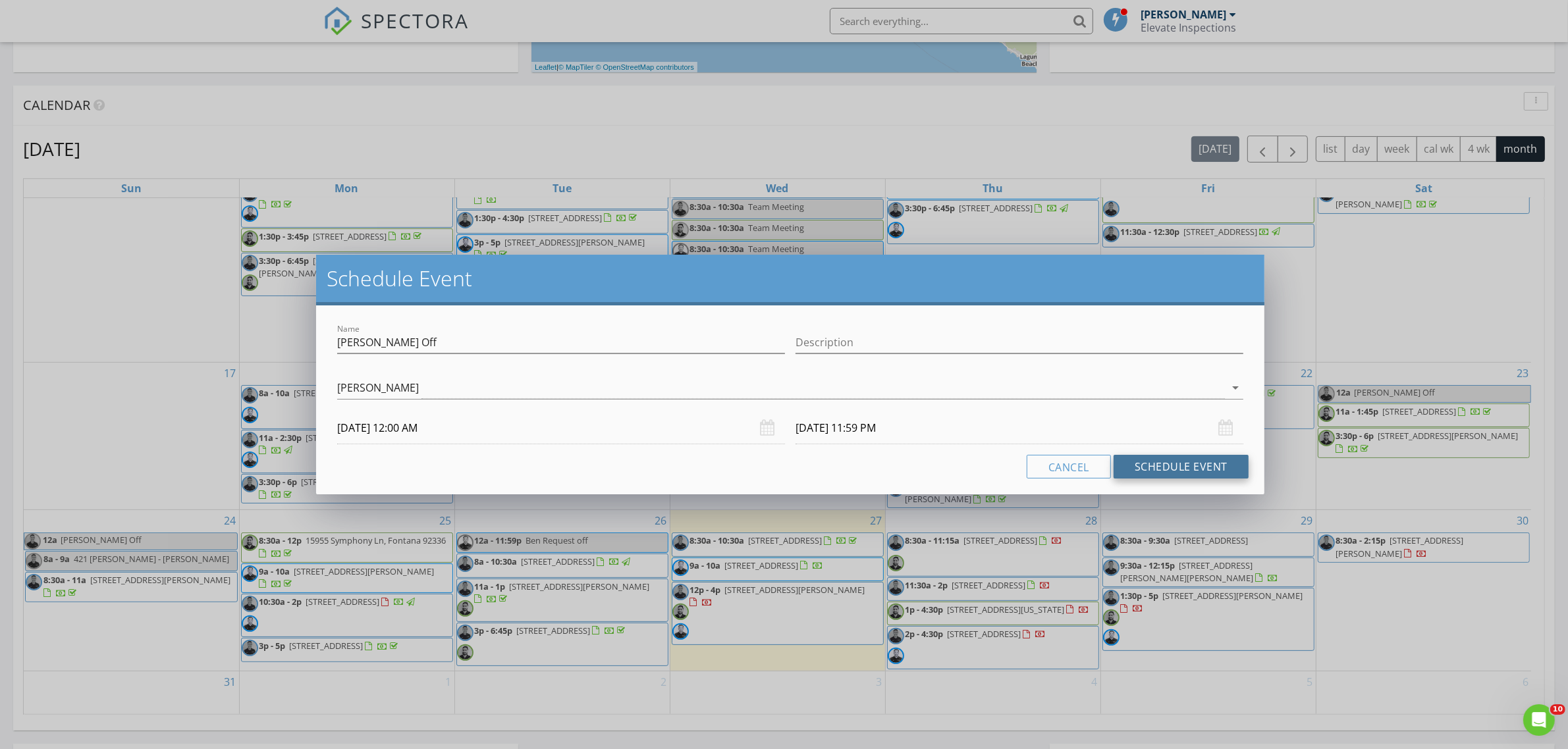
click at [1141, 462] on button "Schedule Event" at bounding box center [1181, 466] width 135 height 24
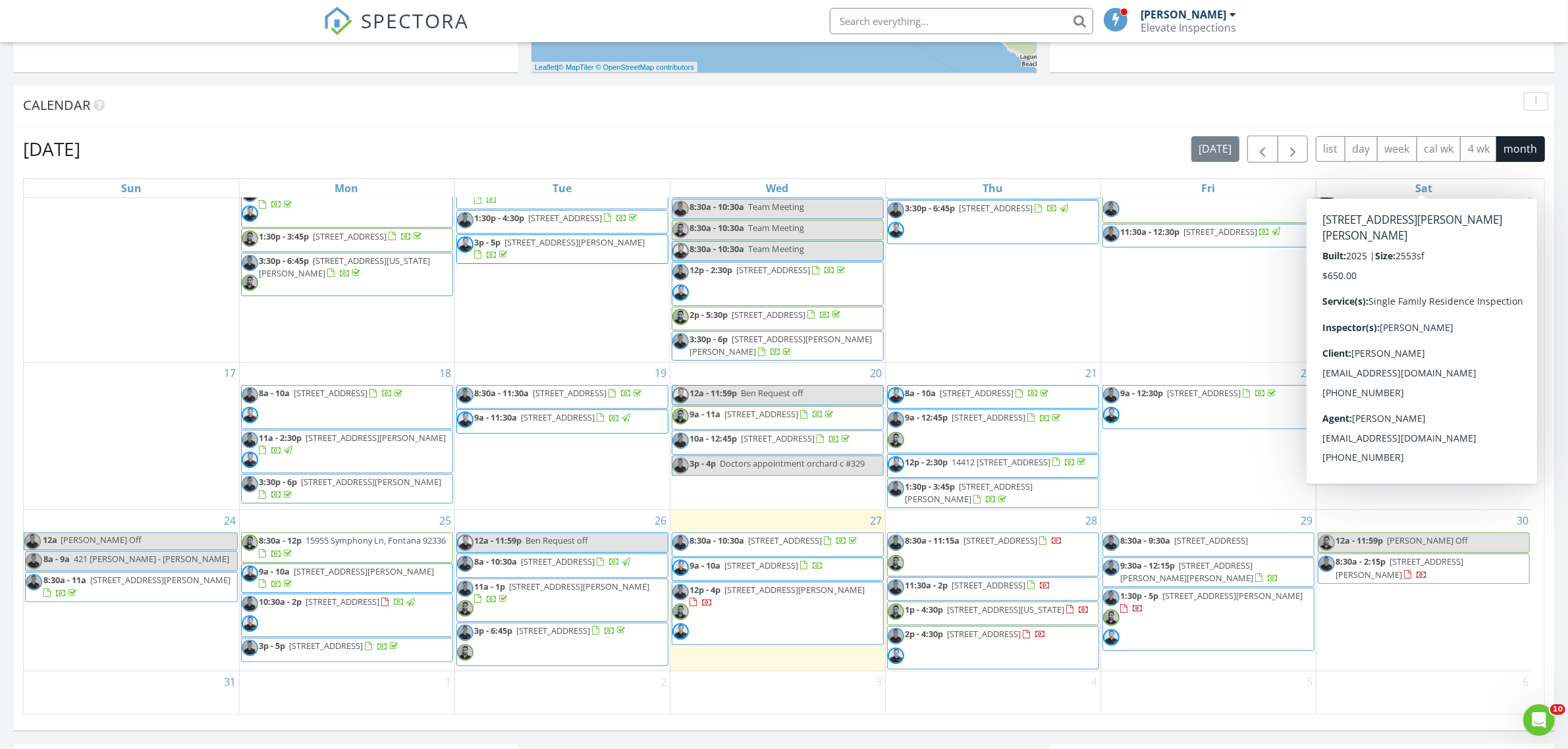
click at [1417, 639] on div "30 12a - 11:59p Walter Off 8:30a - 2:15p 432 Tonopah Ave, La Puente 91744" at bounding box center [1425, 590] width 216 height 161
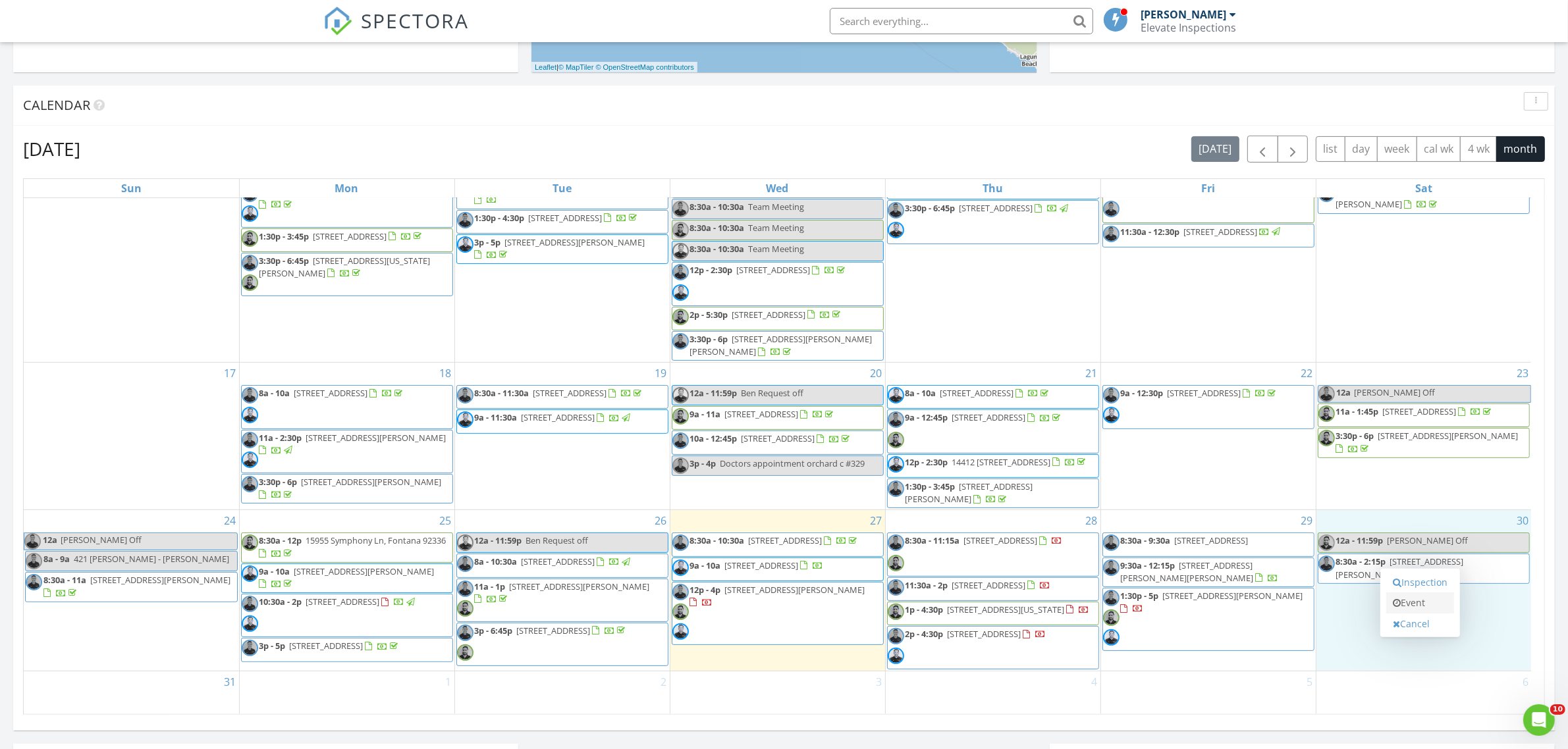
click at [1427, 603] on link "Event" at bounding box center [1420, 603] width 68 height 21
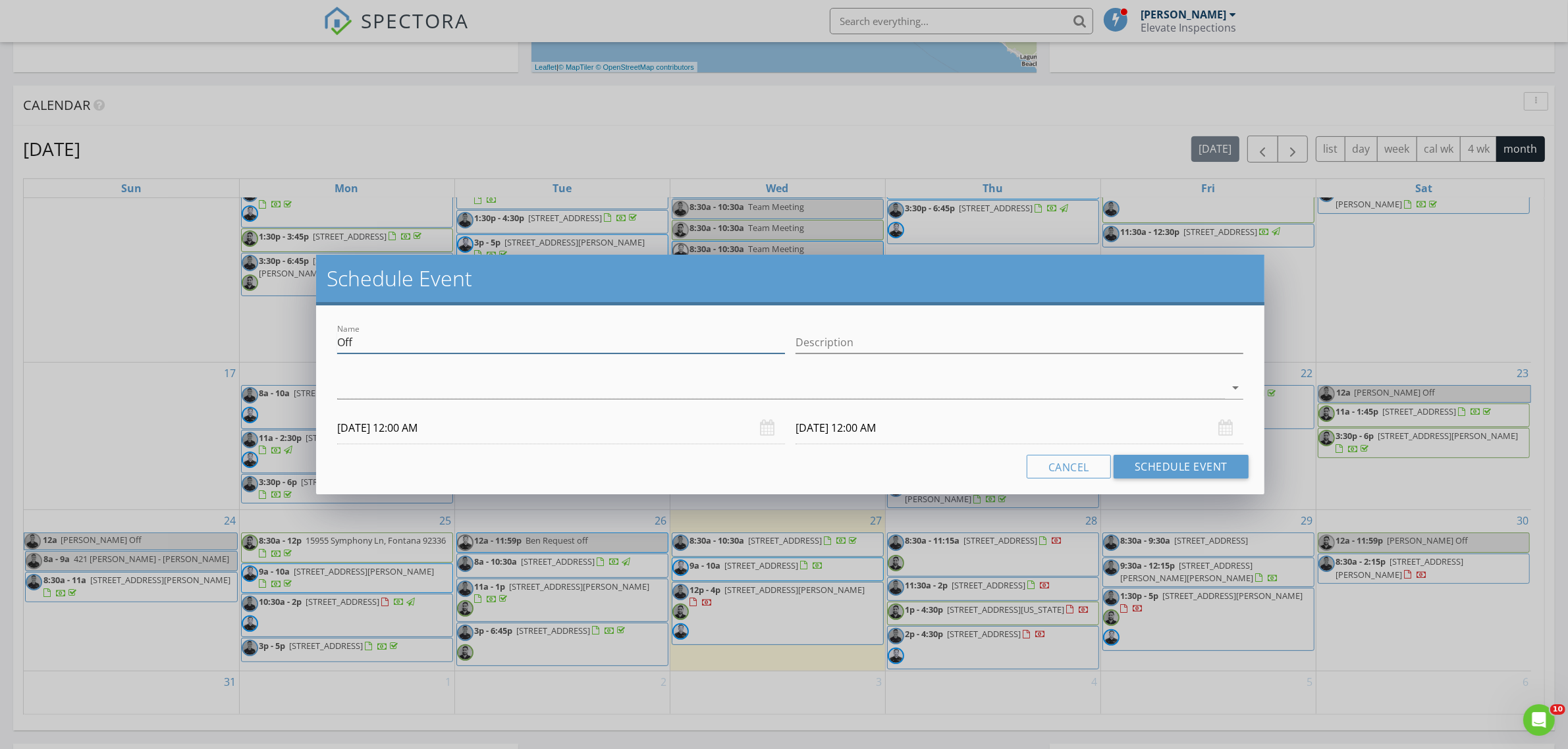
click at [338, 343] on input "Off" at bounding box center [561, 343] width 448 height 22
type input "Ben Off"
click at [393, 377] on div at bounding box center [781, 388] width 888 height 22
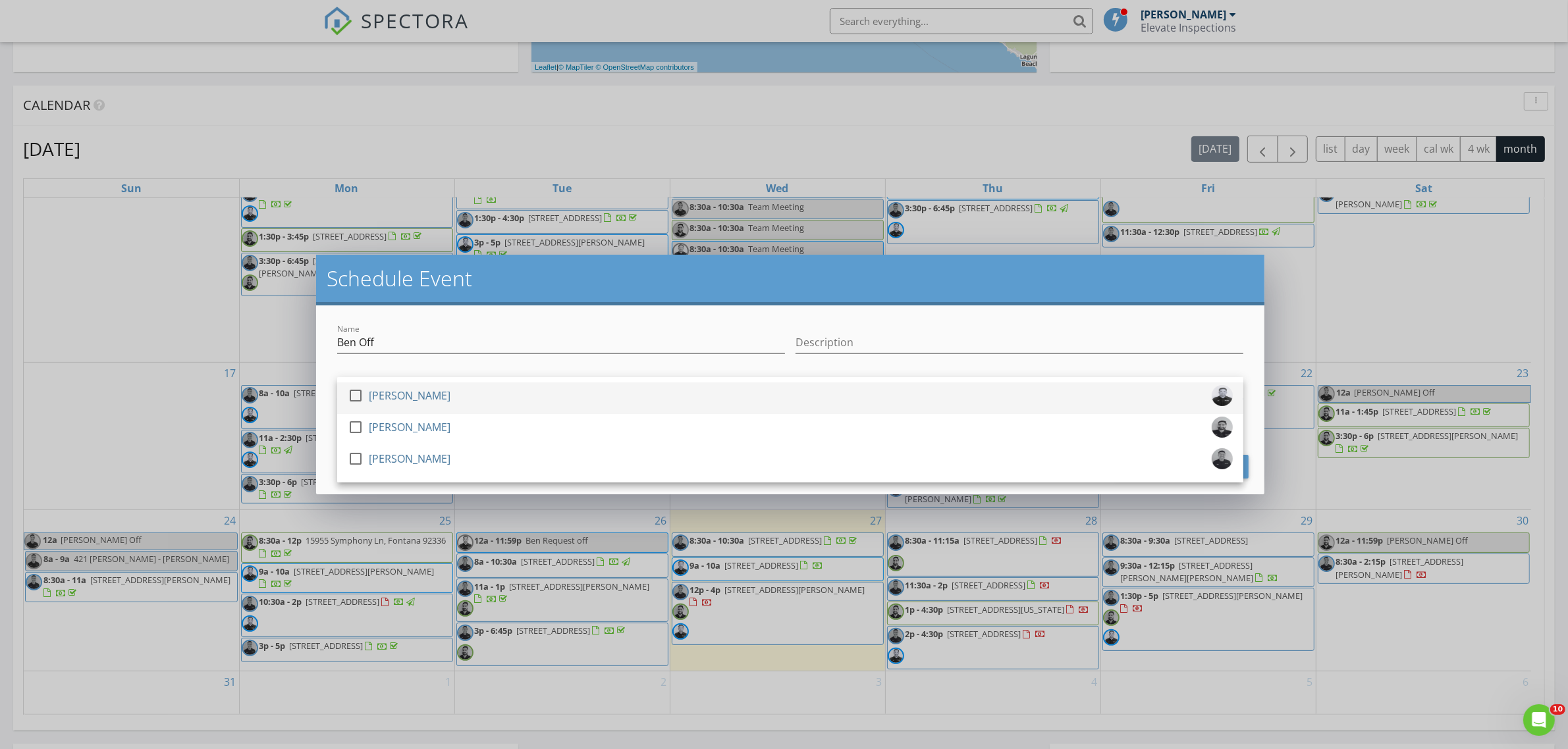
click at [397, 397] on div "[PERSON_NAME]" at bounding box center [410, 395] width 82 height 21
click at [493, 321] on div "Name Ben Off" at bounding box center [561, 343] width 458 height 45
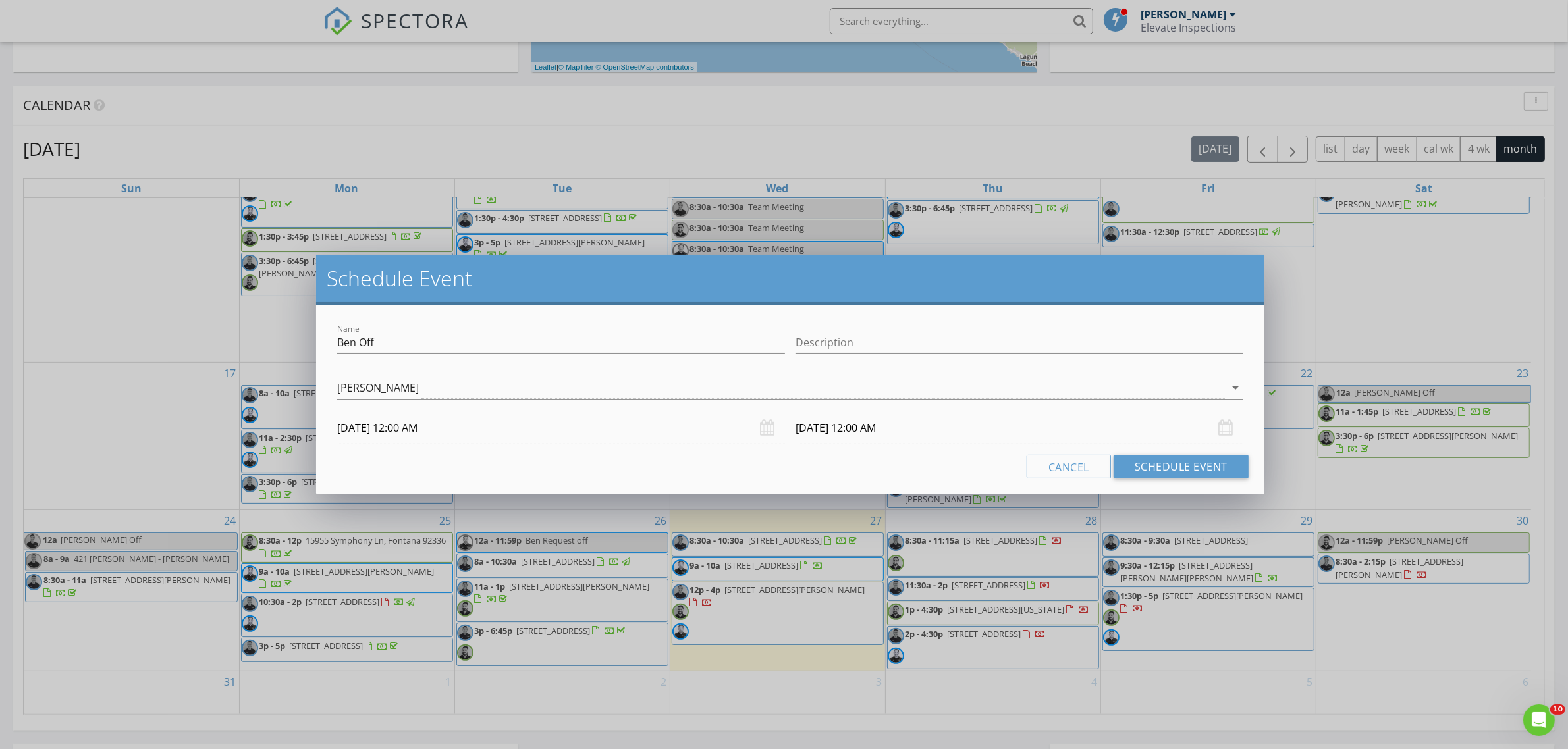
drag, startPoint x: 847, startPoint y: 431, endPoint x: 855, endPoint y: 439, distance: 11.3
click at [848, 431] on input "08/31/2025 12:00 AM" at bounding box center [1020, 428] width 448 height 32
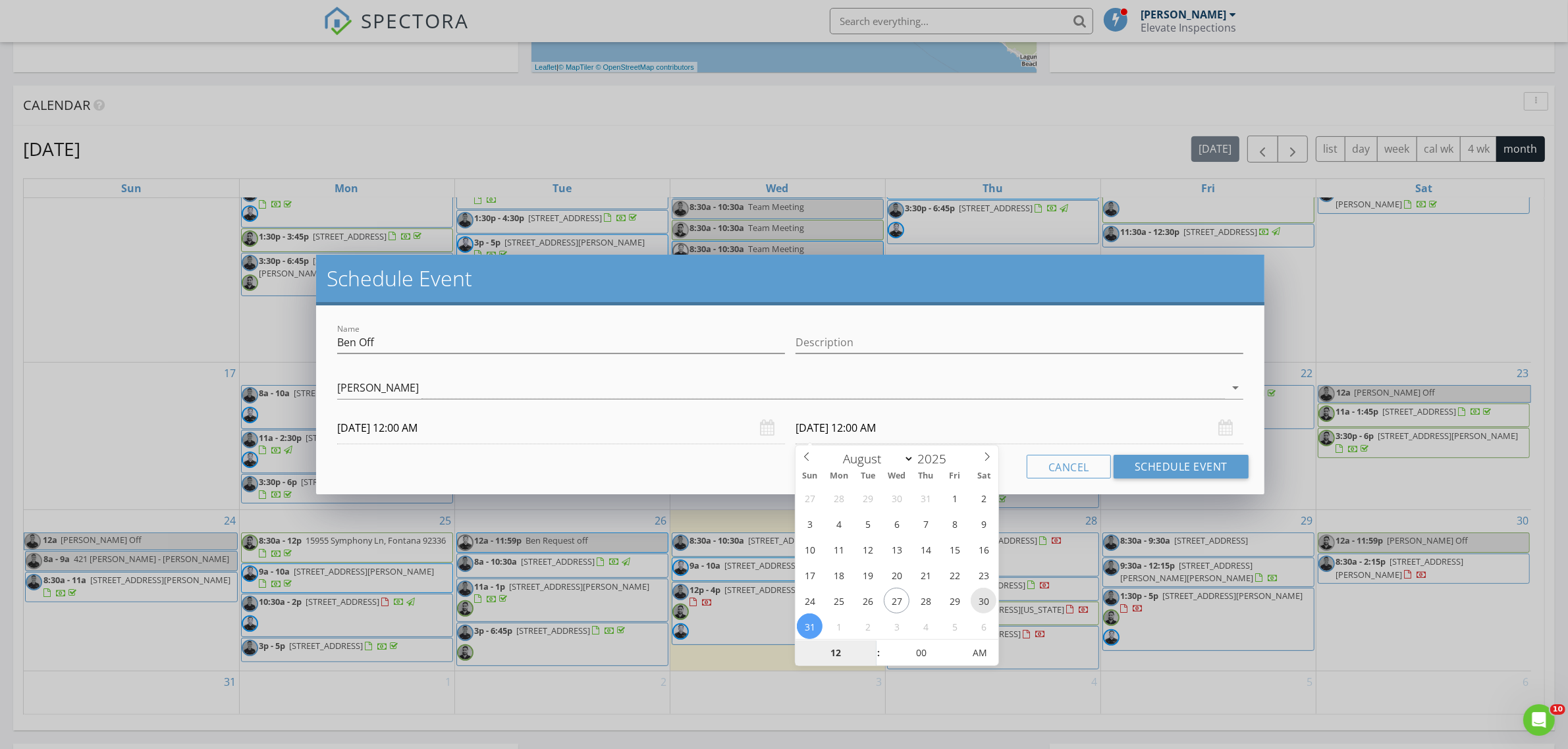
type input "08/30/2025 12:00 AM"
type input "11"
type input "08/30/2025 11:00 AM"
type input "59"
type input "08/30/2025 11:59 PM"
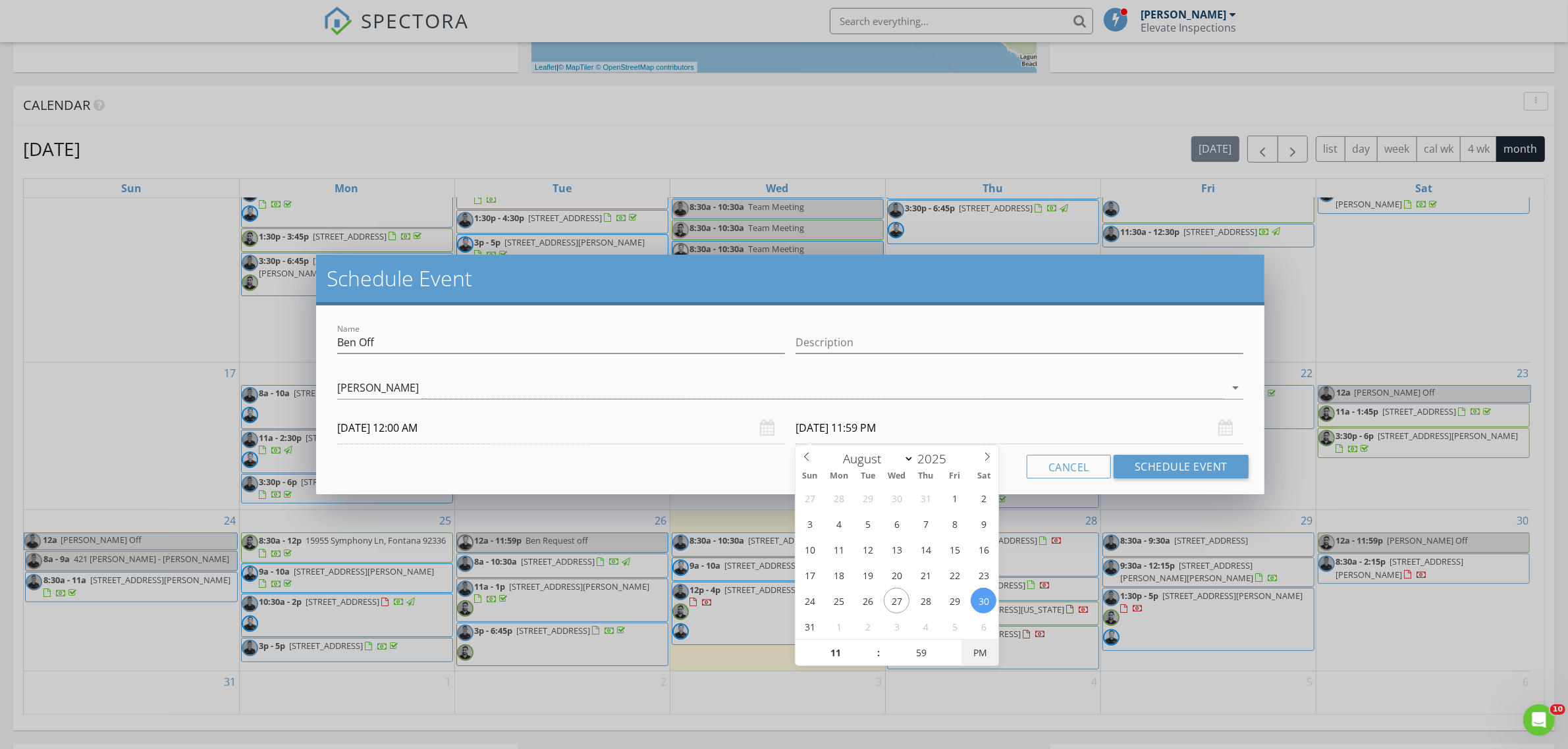
click at [983, 654] on span "PM" at bounding box center [980, 653] width 36 height 26
click at [1021, 476] on div "Cancel Schedule Event" at bounding box center [790, 466] width 916 height 24
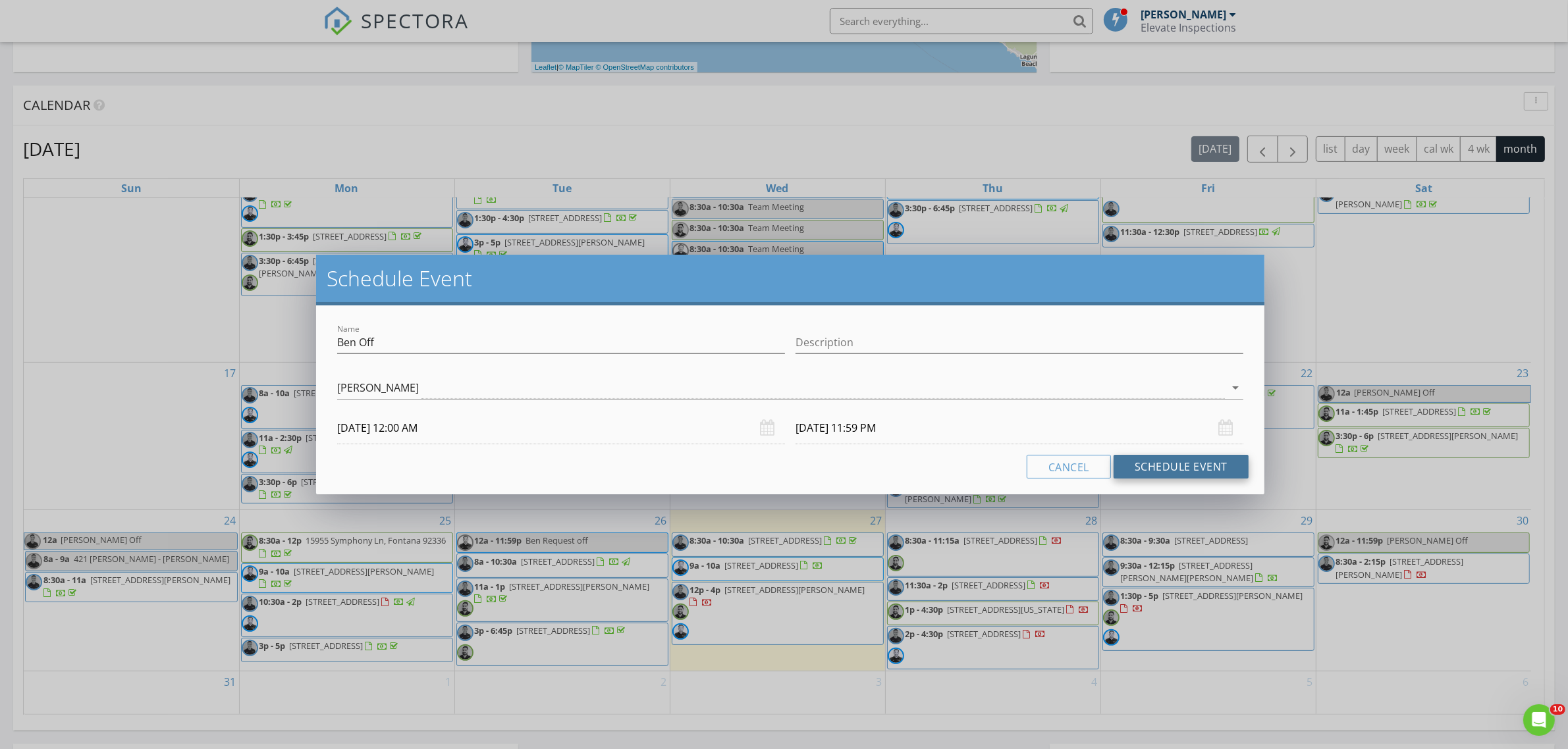
click at [1192, 474] on button "Schedule Event" at bounding box center [1181, 466] width 135 height 24
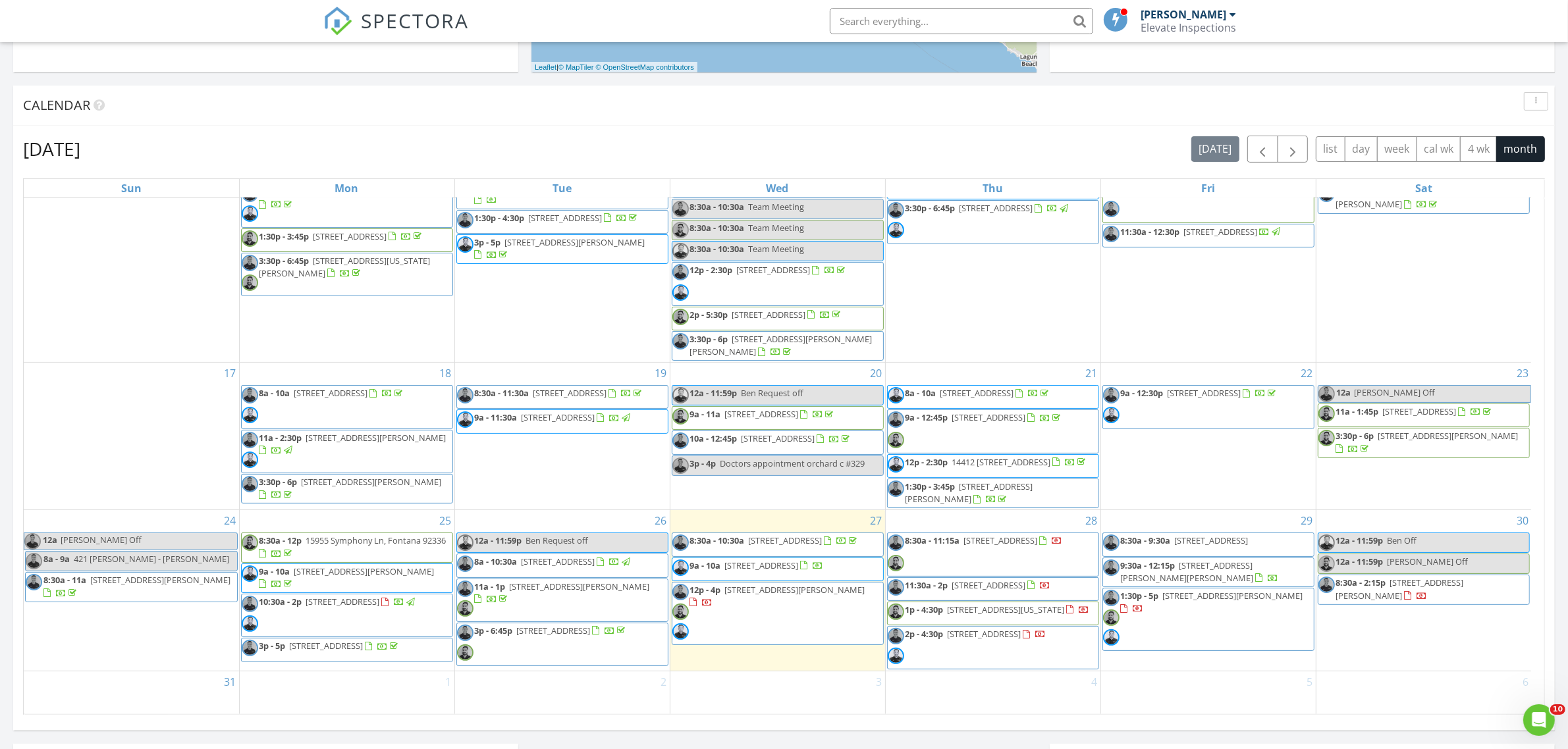
scroll to position [0, 0]
